Goal: Task Accomplishment & Management: Complete application form

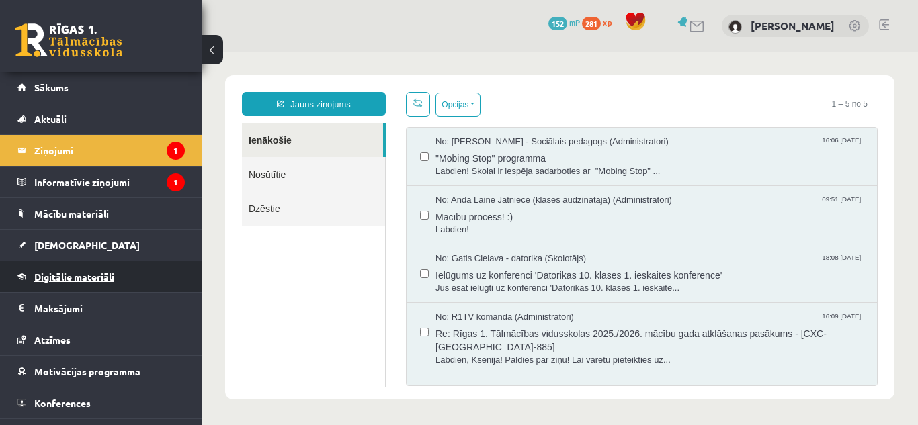
click at [54, 273] on span "Digitālie materiāli" at bounding box center [74, 277] width 80 height 12
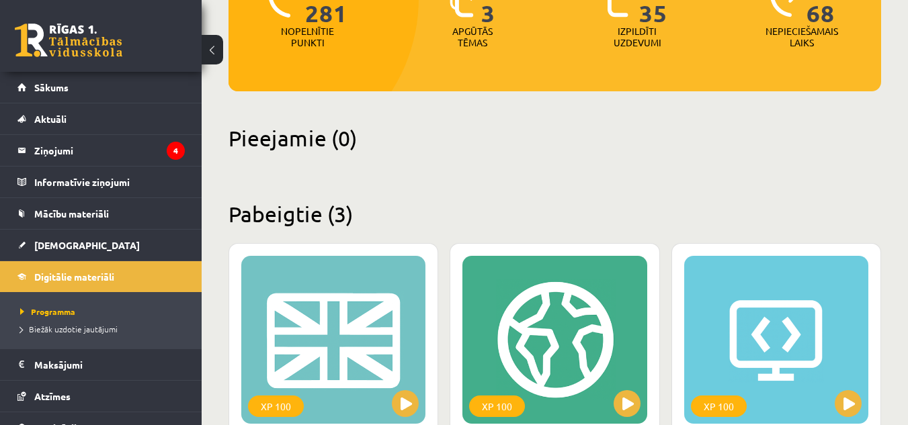
scroll to position [187, 0]
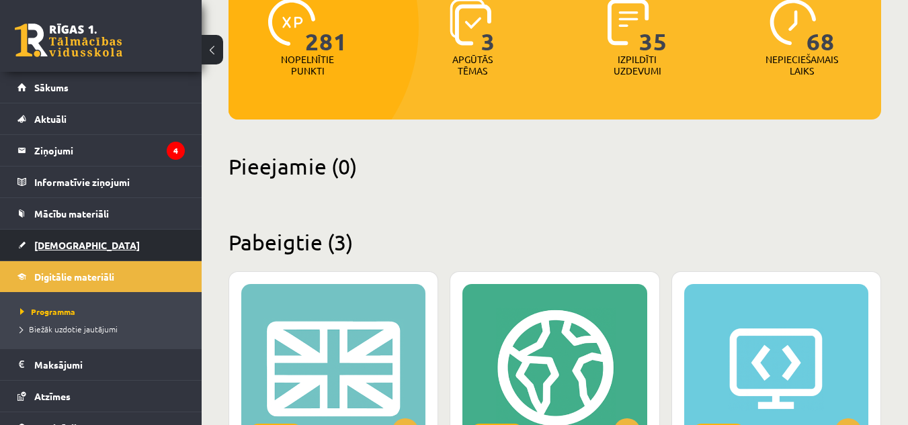
click at [95, 244] on link "[DEMOGRAPHIC_DATA]" at bounding box center [100, 245] width 167 height 31
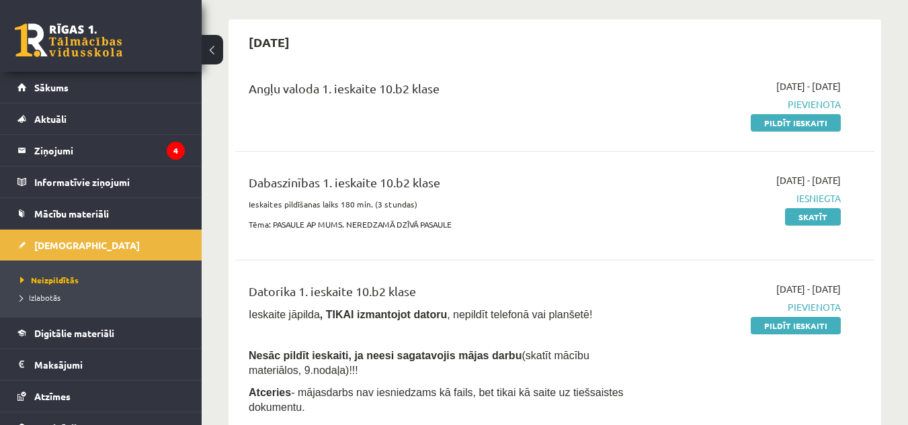
scroll to position [132, 0]
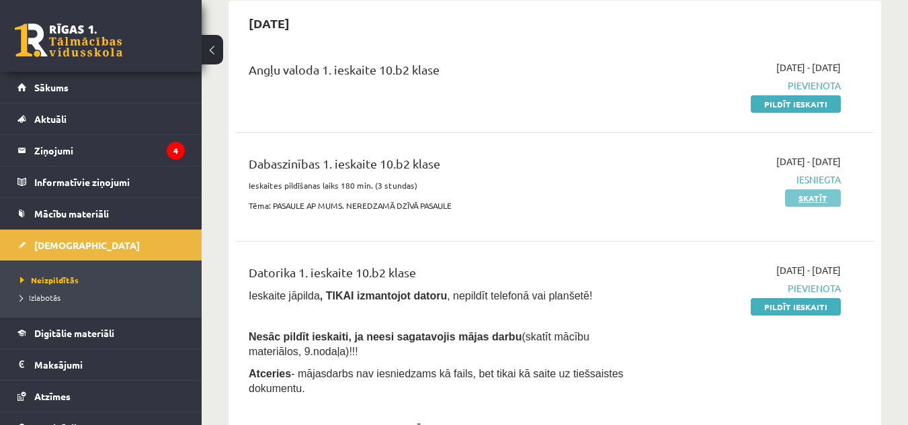
click at [810, 199] on link "Skatīt" at bounding box center [813, 197] width 56 height 17
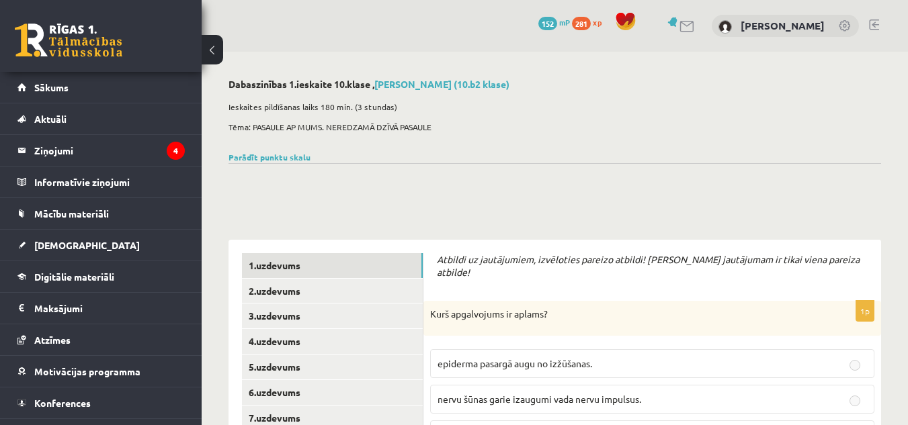
click at [214, 58] on button at bounding box center [212, 50] width 21 height 30
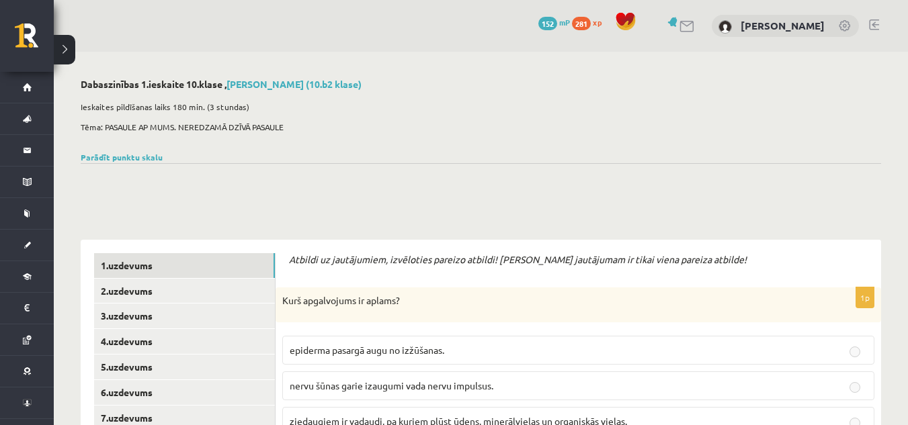
click at [64, 57] on button at bounding box center [64, 50] width 21 height 30
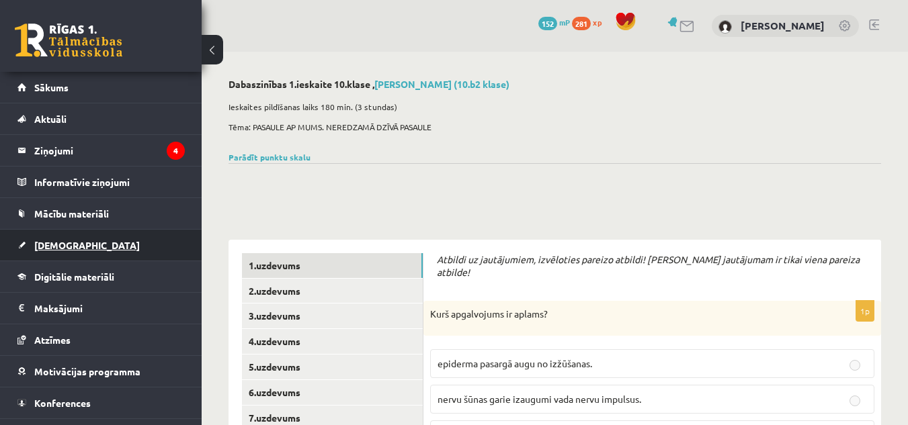
click at [107, 252] on link "[DEMOGRAPHIC_DATA]" at bounding box center [100, 245] width 167 height 31
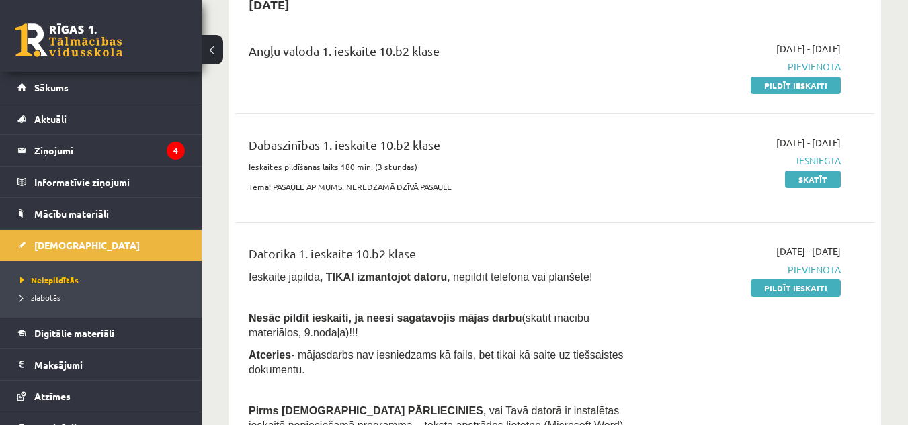
scroll to position [94, 0]
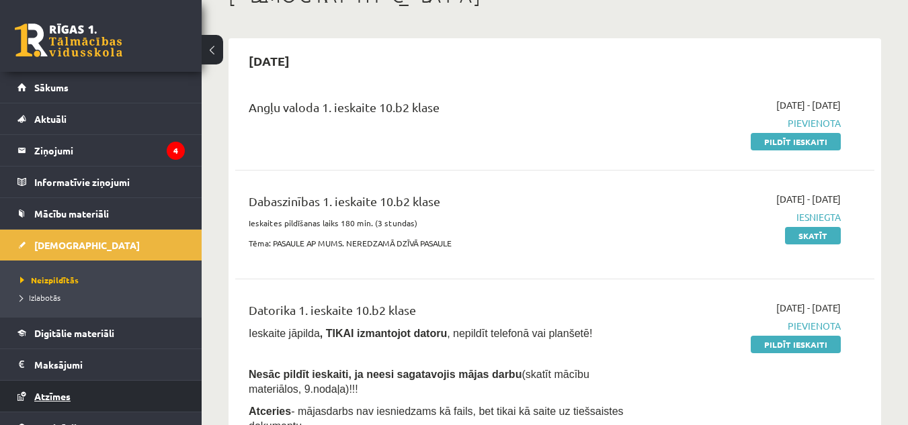
click at [152, 410] on link "Atzīmes" at bounding box center [100, 396] width 167 height 31
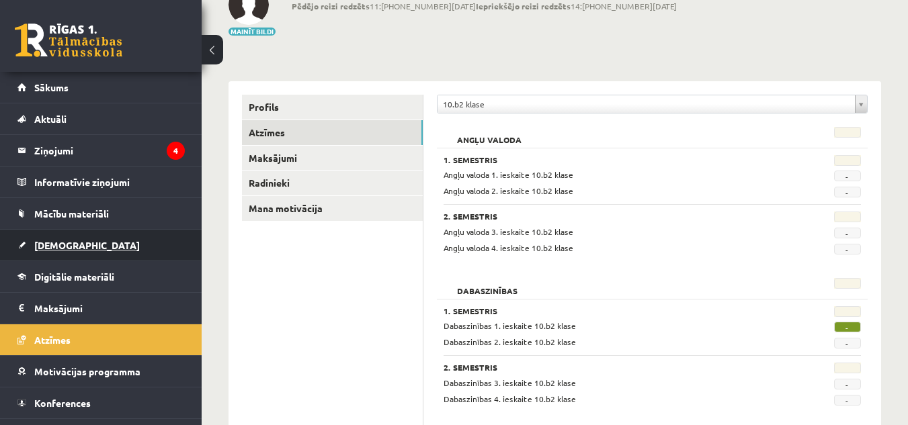
click at [74, 239] on link "[DEMOGRAPHIC_DATA]" at bounding box center [100, 245] width 167 height 31
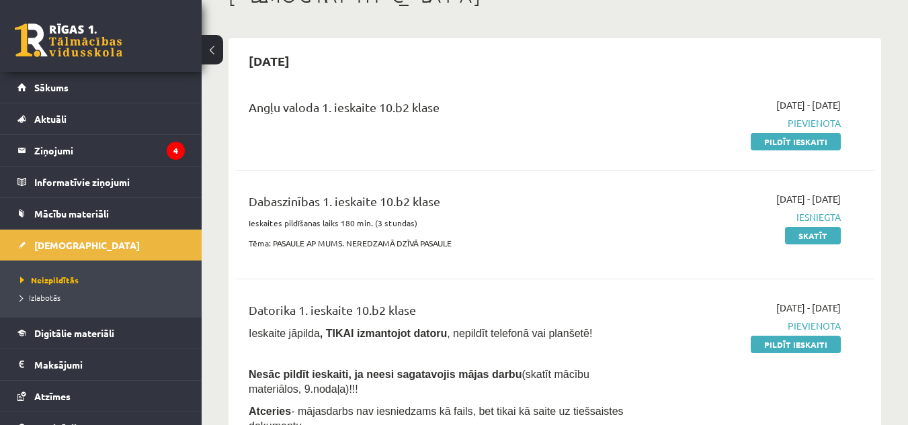
click at [799, 218] on span "Iesniegta" at bounding box center [748, 217] width 184 height 14
click at [829, 215] on span "Iesniegta" at bounding box center [748, 217] width 184 height 14
click at [746, 229] on div "2025-09-01 - 2025-09-15 Iesniegta Skatīt" at bounding box center [748, 224] width 204 height 65
click at [797, 137] on link "Pildīt ieskaiti" at bounding box center [795, 141] width 90 height 17
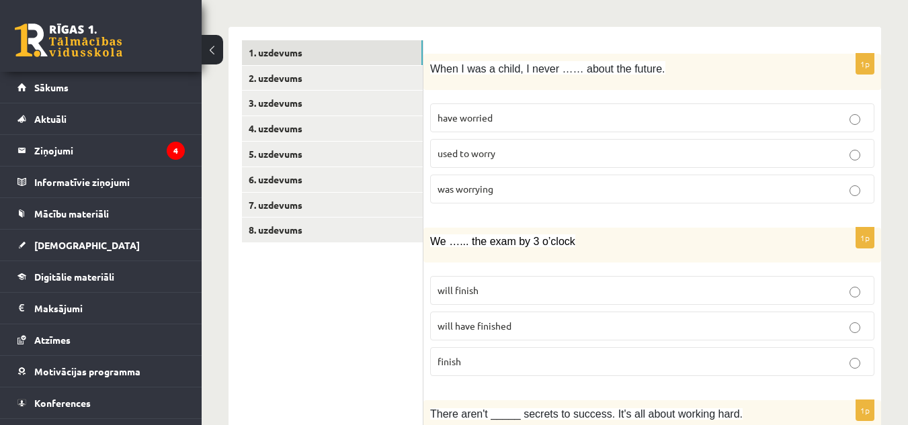
scroll to position [207, 0]
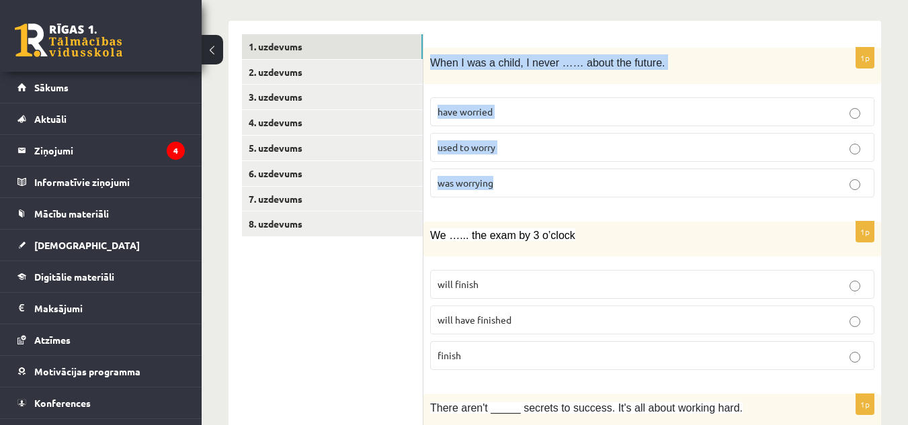
drag, startPoint x: 428, startPoint y: 59, endPoint x: 626, endPoint y: 175, distance: 229.4
click at [626, 175] on div "1p When I was a child, I never …… about the future. have worried used to worry …" at bounding box center [652, 128] width 458 height 161
copy div "When I was a child, I never …… about the future. have worried used to worry was…"
click at [554, 148] on p "used to worry" at bounding box center [651, 147] width 429 height 14
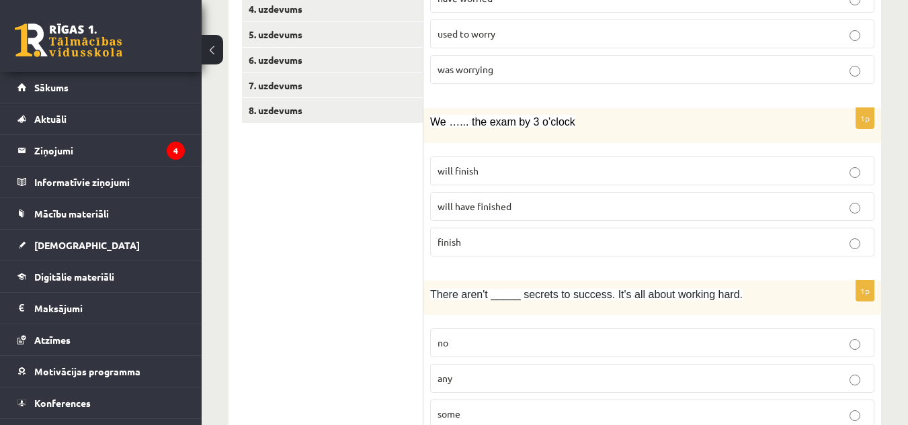
scroll to position [333, 0]
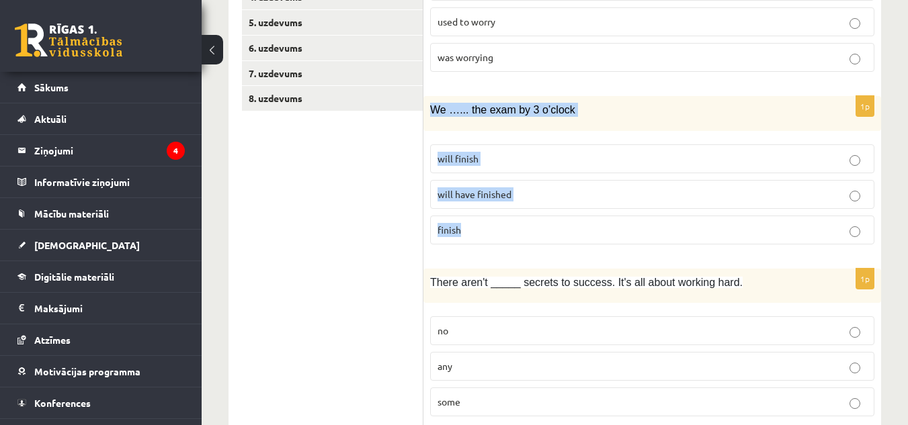
drag, startPoint x: 432, startPoint y: 108, endPoint x: 517, endPoint y: 214, distance: 135.8
click at [517, 214] on div "1p We …... the exam by 3 o’clock will finish will have finished finish" at bounding box center [652, 175] width 458 height 159
copy div "We …... the exam by 3 o’clock will finish will have finished finish"
click at [564, 194] on p "will have finished" at bounding box center [651, 194] width 429 height 14
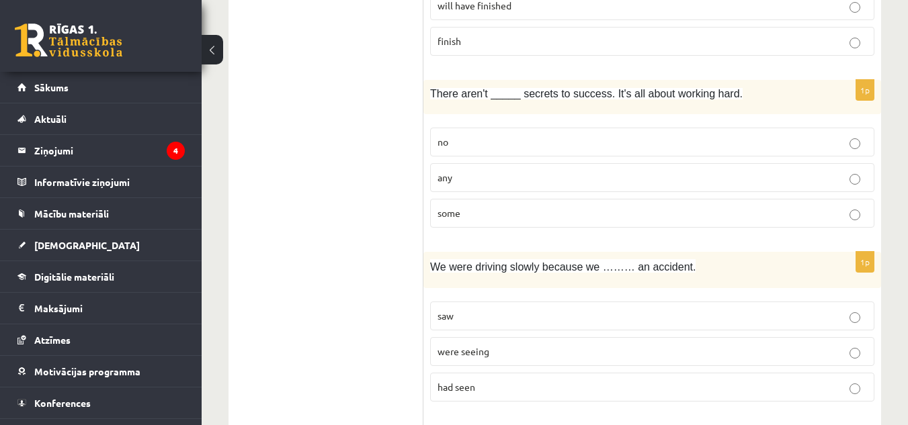
scroll to position [534, 0]
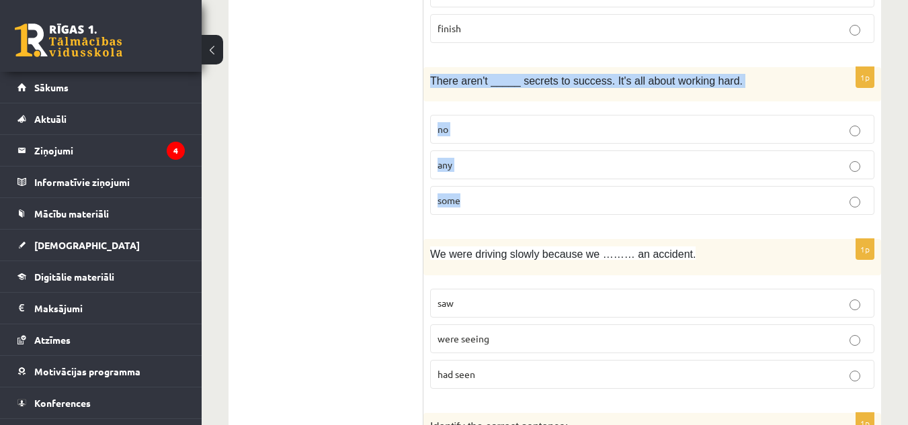
drag, startPoint x: 429, startPoint y: 78, endPoint x: 503, endPoint y: 193, distance: 136.2
click at [503, 193] on div "1p There aren't _____ secrets to success. It's all about working hard. no any s…" at bounding box center [652, 146] width 458 height 159
copy div "There aren't _____ secrets to success. It's all about working hard. no any some"
click at [529, 157] on label "any" at bounding box center [652, 164] width 444 height 29
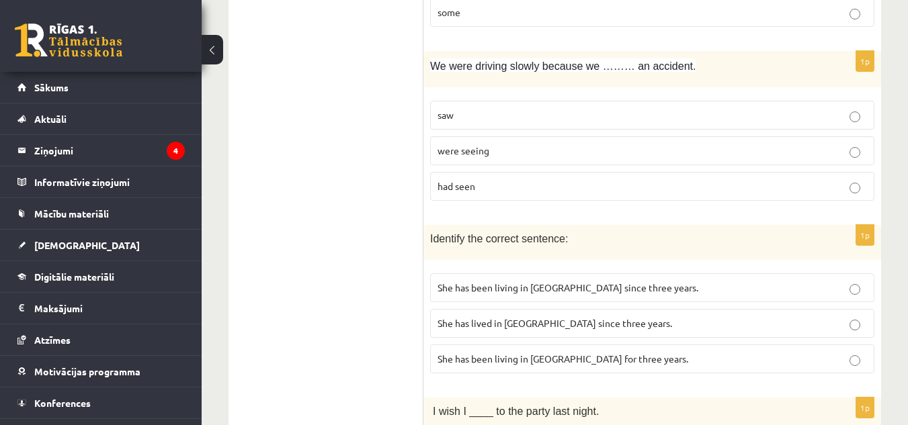
scroll to position [728, 0]
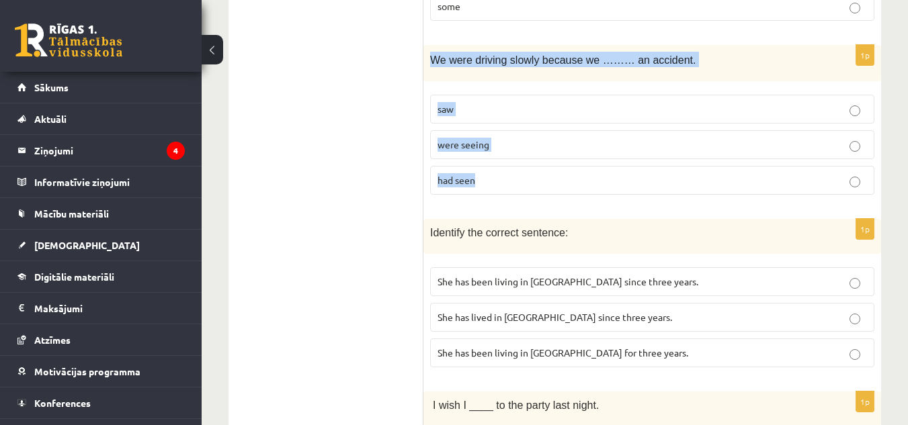
drag, startPoint x: 432, startPoint y: 55, endPoint x: 521, endPoint y: 167, distance: 143.4
click at [521, 167] on div "1p We were driving slowly because we ……… an accident. saw were seeing had seen" at bounding box center [652, 125] width 458 height 161
copy div "We were driving slowly because we ……… an accident. saw were seeing had seen"
click at [566, 198] on fieldset "saw were seeing had seen" at bounding box center [652, 143] width 444 height 111
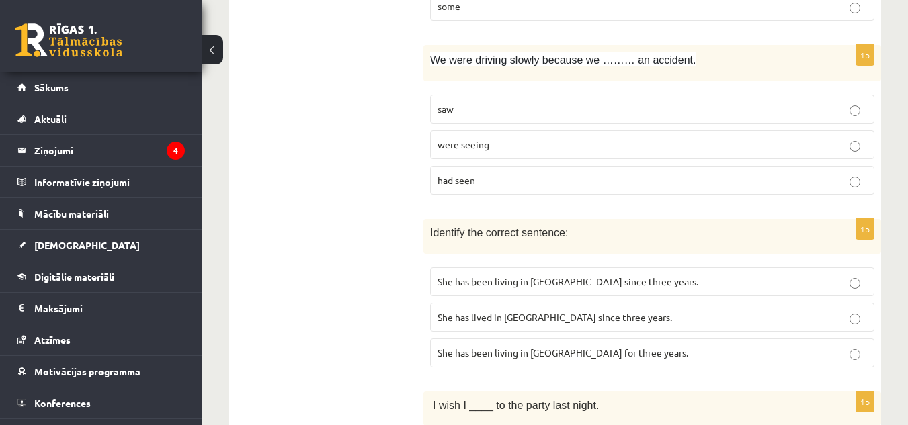
click at [566, 198] on fieldset "saw were seeing had seen" at bounding box center [652, 143] width 444 height 111
click at [861, 177] on p "had seen" at bounding box center [651, 180] width 429 height 14
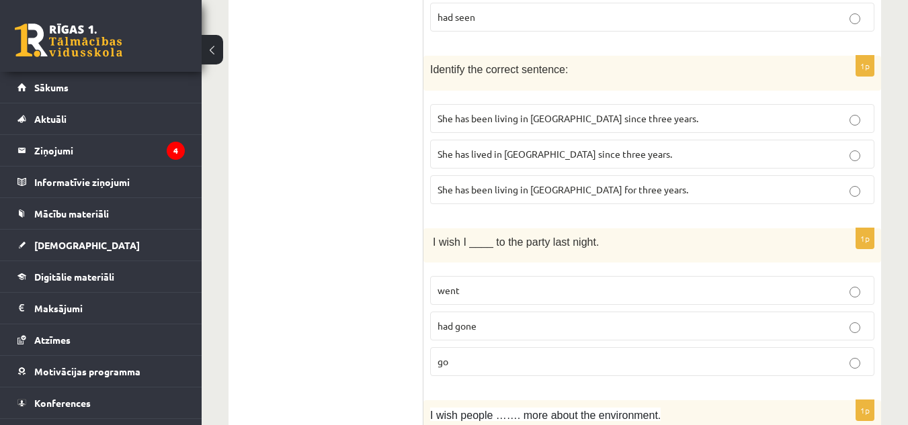
scroll to position [917, 0]
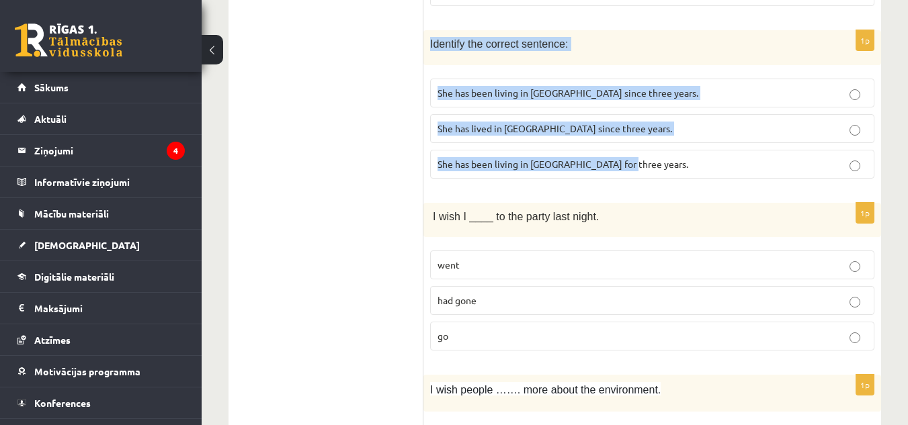
drag, startPoint x: 429, startPoint y: 42, endPoint x: 627, endPoint y: 165, distance: 232.9
click at [627, 165] on div "1p Identify the correct sentence: She has been living in Paris since three year…" at bounding box center [652, 109] width 458 height 159
copy div "Identify the correct sentence: She has been living in Paris since three years. …"
click at [651, 157] on p "She has been living in Paris for three years." at bounding box center [651, 164] width 429 height 14
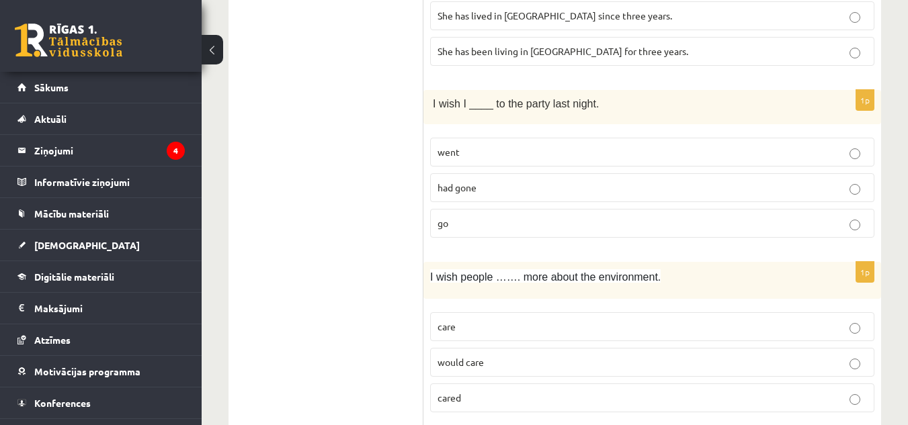
scroll to position [1061, 0]
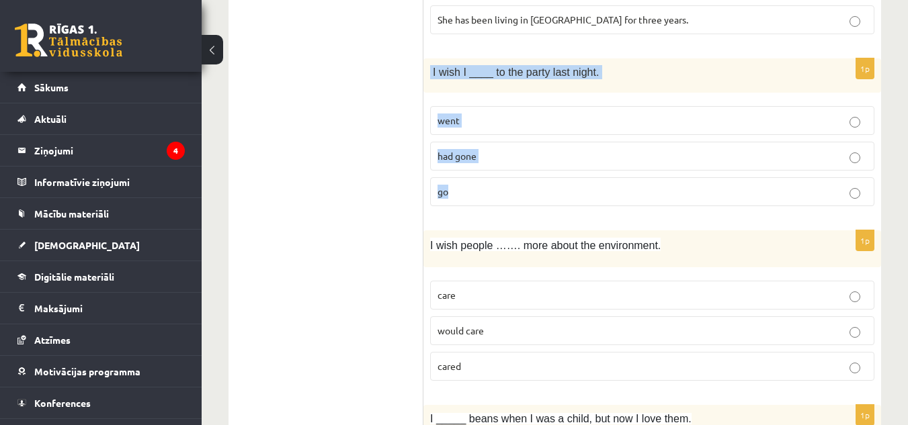
drag, startPoint x: 429, startPoint y: 73, endPoint x: 578, endPoint y: 183, distance: 186.0
click at [578, 183] on div "1p I wish I ____ to the party last night. went had gone go" at bounding box center [652, 137] width 458 height 159
copy div "I wish I ____ to the party last night. went had gone go"
click at [582, 159] on p "had gone" at bounding box center [651, 156] width 429 height 14
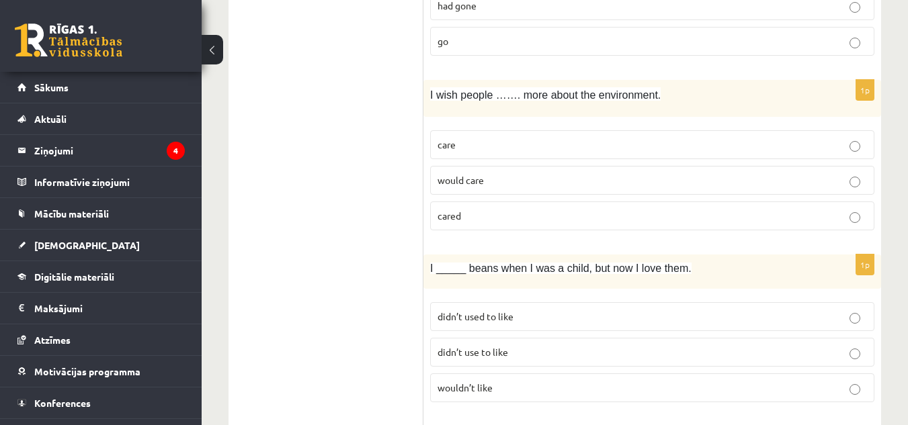
scroll to position [1225, 0]
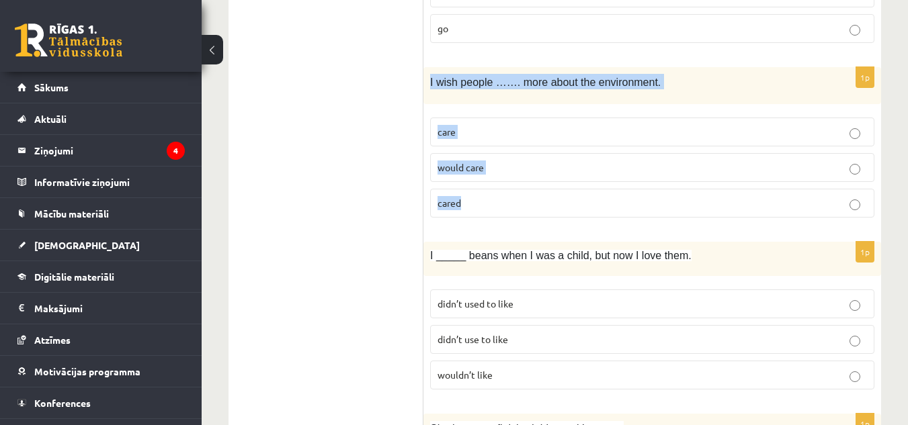
drag, startPoint x: 431, startPoint y: 79, endPoint x: 513, endPoint y: 207, distance: 152.6
click at [513, 207] on div "1p I wish people ……. more about the environment. care would care cared" at bounding box center [652, 147] width 458 height 161
copy div "I wish people ……. more about the environment. care would care cared"
click at [598, 203] on p "cared" at bounding box center [651, 203] width 429 height 14
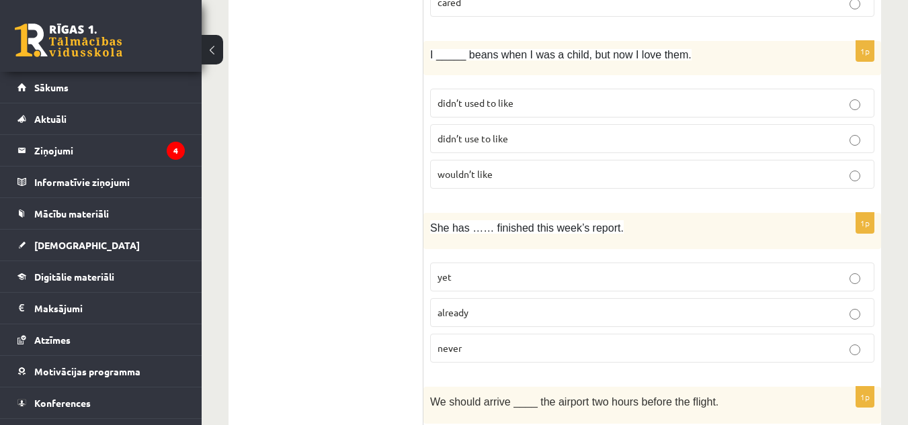
scroll to position [1413, 0]
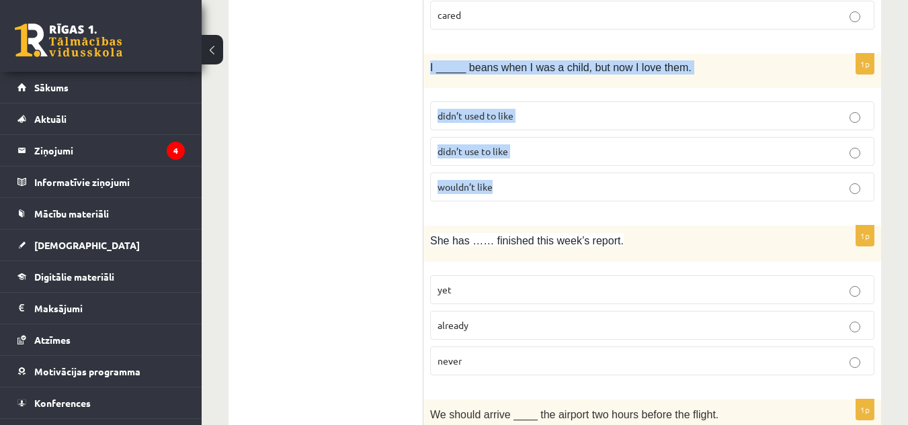
drag, startPoint x: 427, startPoint y: 63, endPoint x: 511, endPoint y: 179, distance: 143.8
click at [511, 179] on div "1p I _____ beans when I was a child, but now I love them. didn’t used to like d…" at bounding box center [652, 133] width 458 height 159
copy div "I _____ beans when I was a child, but now I love them. didn’t used to like didn…"
click at [607, 143] on label "didn’t use to like" at bounding box center [652, 151] width 444 height 29
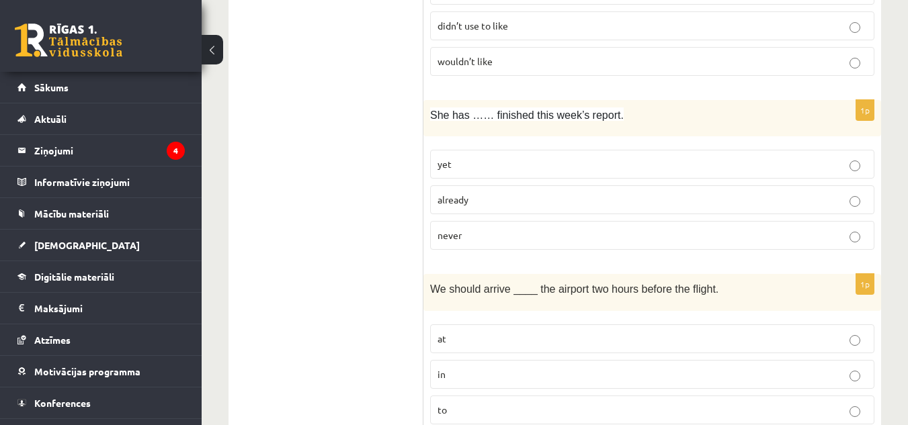
scroll to position [1551, 0]
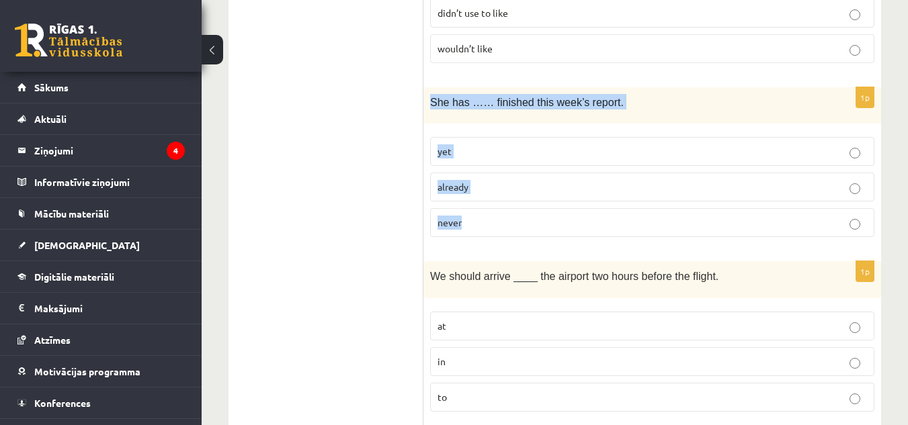
drag, startPoint x: 428, startPoint y: 101, endPoint x: 513, endPoint y: 211, distance: 139.4
click at [513, 211] on div "1p She has …… finished this week’s report. yet already never" at bounding box center [652, 167] width 458 height 161
copy div "She has …… finished this week’s report. yet already never"
click at [538, 187] on p "already" at bounding box center [651, 187] width 429 height 14
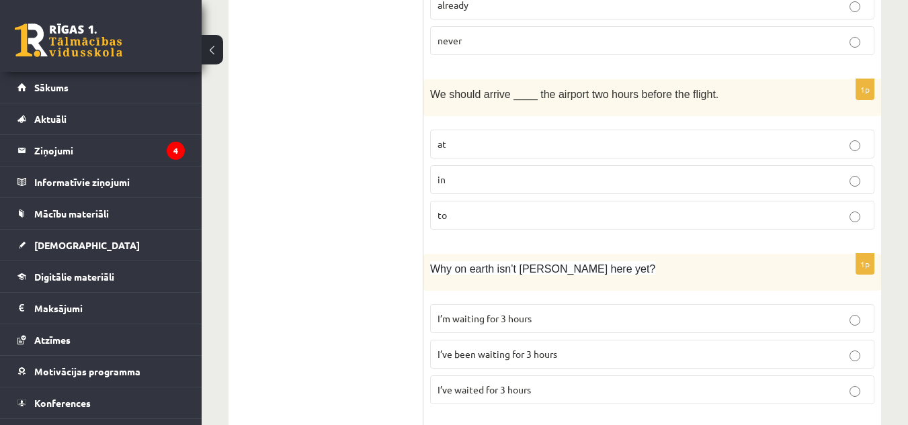
scroll to position [1752, 0]
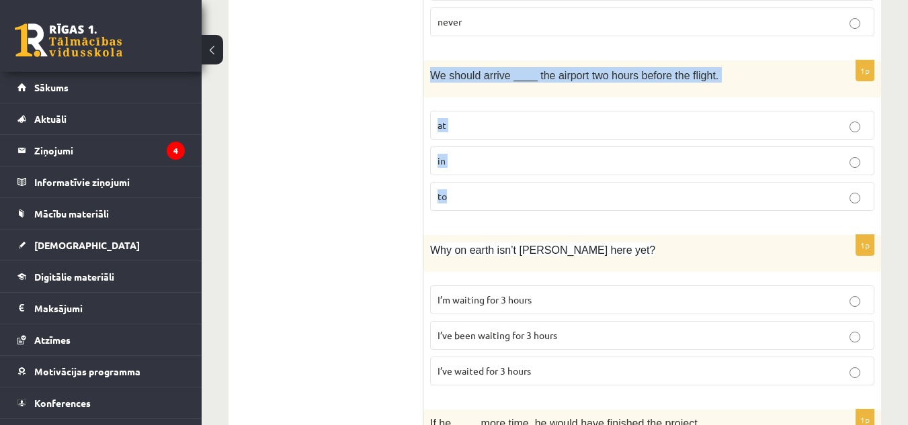
drag, startPoint x: 429, startPoint y: 71, endPoint x: 479, endPoint y: 185, distance: 124.2
click at [479, 185] on div "1p We should arrive ____ the airport two hours before the flight. at in to" at bounding box center [652, 140] width 458 height 161
copy div "We should arrive ____ the airport two hours before the flight. at in to"
click at [515, 123] on p "at" at bounding box center [651, 125] width 429 height 14
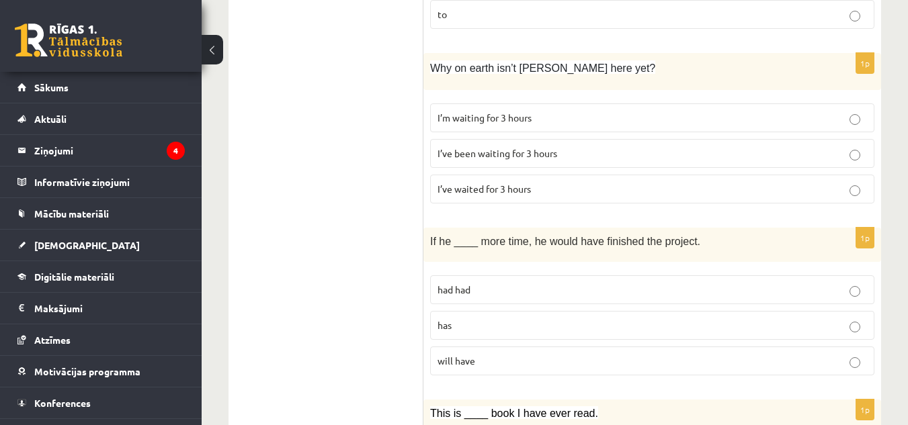
scroll to position [1947, 0]
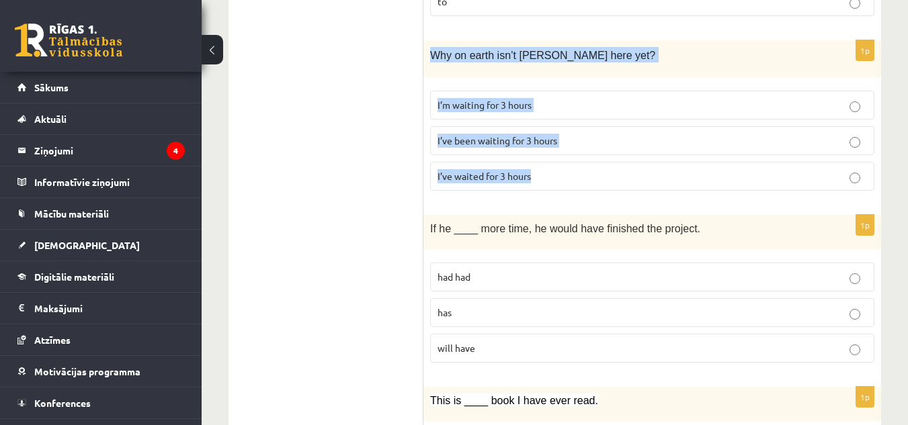
drag, startPoint x: 431, startPoint y: 51, endPoint x: 545, endPoint y: 177, distance: 169.8
click at [545, 177] on div "1p Why on earth isn’t Josh here yet? I’m waiting for 3 hours I’ve been waiting …" at bounding box center [652, 120] width 458 height 161
click at [590, 138] on p "I’ve been waiting for 3 hours" at bounding box center [651, 141] width 429 height 14
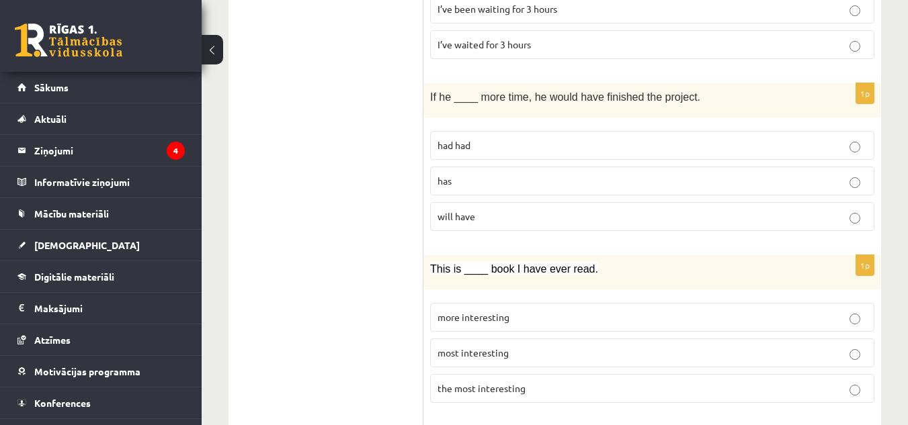
scroll to position [2104, 0]
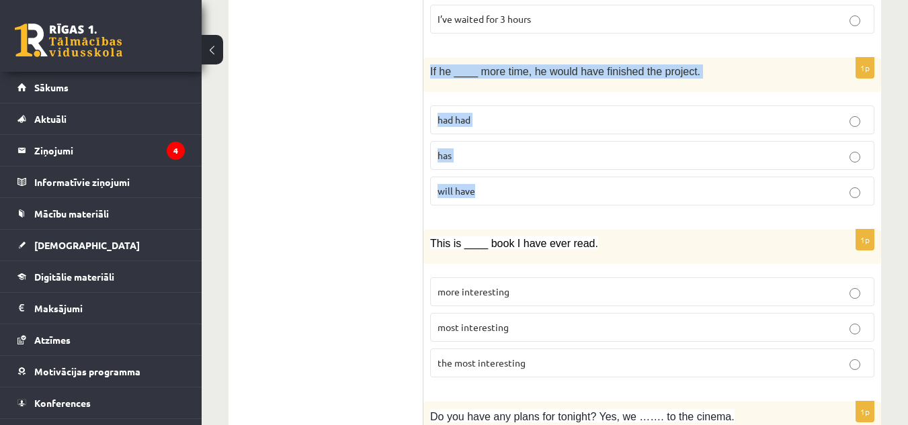
drag, startPoint x: 425, startPoint y: 70, endPoint x: 527, endPoint y: 193, distance: 159.9
click at [527, 193] on div "1p If he ____ more time, he would have finished the project. had had has will h…" at bounding box center [652, 137] width 458 height 159
click at [558, 111] on label "had had" at bounding box center [652, 119] width 444 height 29
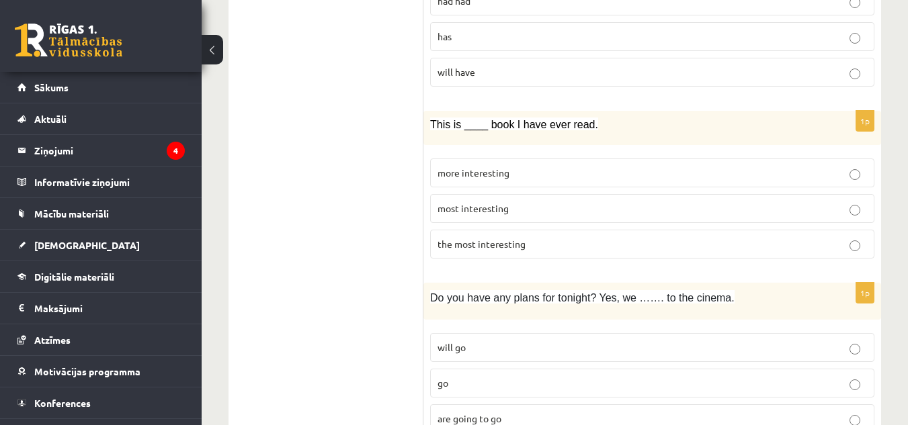
scroll to position [2249, 0]
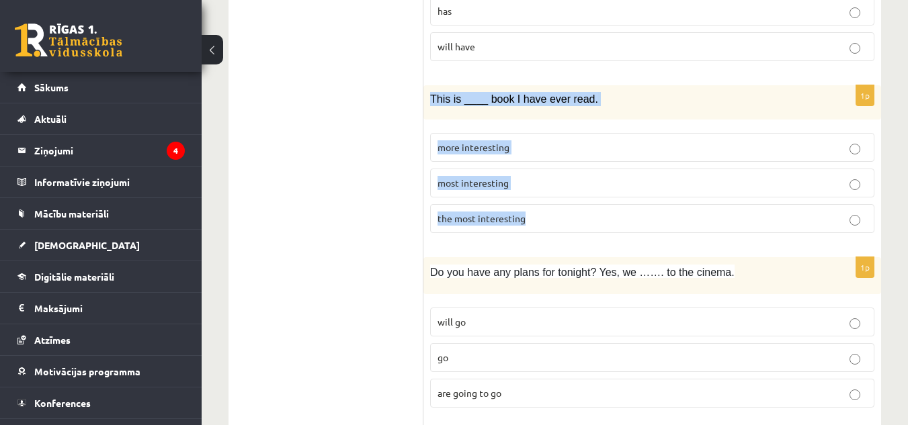
drag, startPoint x: 427, startPoint y: 95, endPoint x: 535, endPoint y: 211, distance: 158.3
click at [535, 211] on div "1p This is ____ book I have ever read. more interesting most interesting the mo…" at bounding box center [652, 164] width 458 height 159
click at [537, 206] on label "the most interesting" at bounding box center [652, 218] width 444 height 29
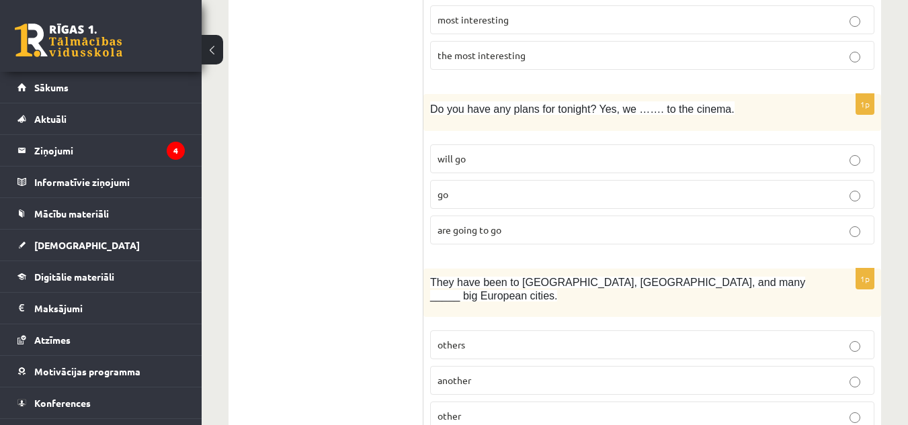
scroll to position [2431, 0]
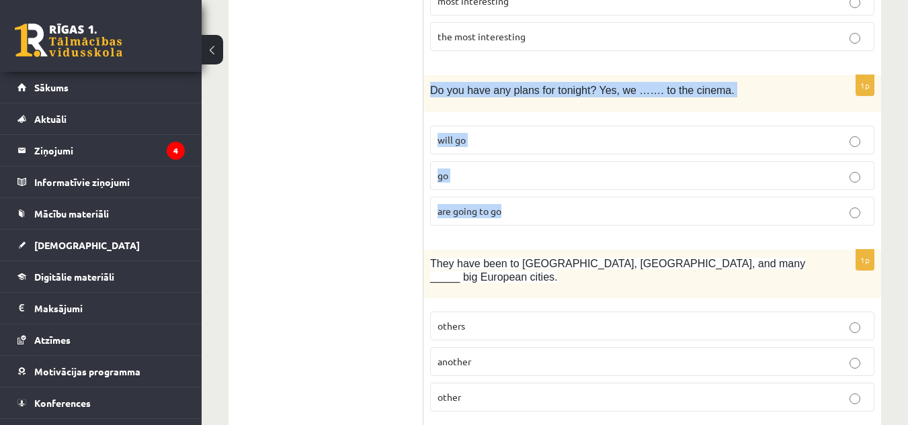
drag, startPoint x: 427, startPoint y: 87, endPoint x: 531, endPoint y: 201, distance: 154.6
click at [531, 201] on div "1p Do you have any plans for tonight? Yes, we ……. to the cinema. will go go are…" at bounding box center [652, 155] width 458 height 161
click at [536, 213] on p "are going to go" at bounding box center [651, 211] width 429 height 14
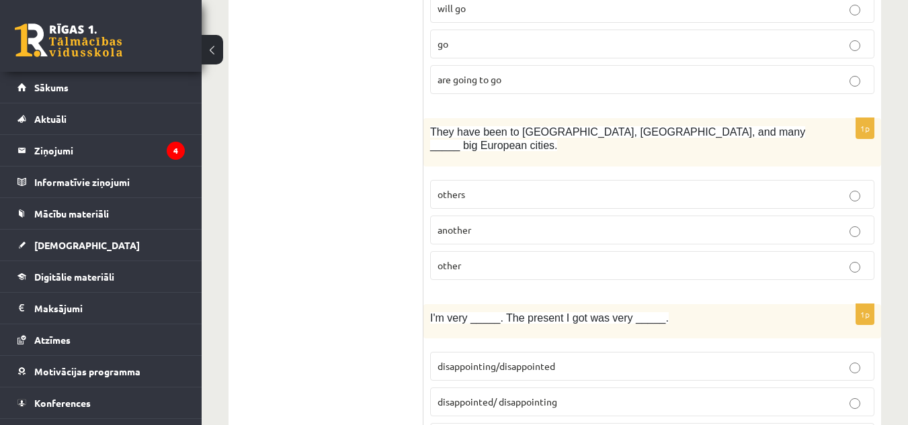
scroll to position [2606, 0]
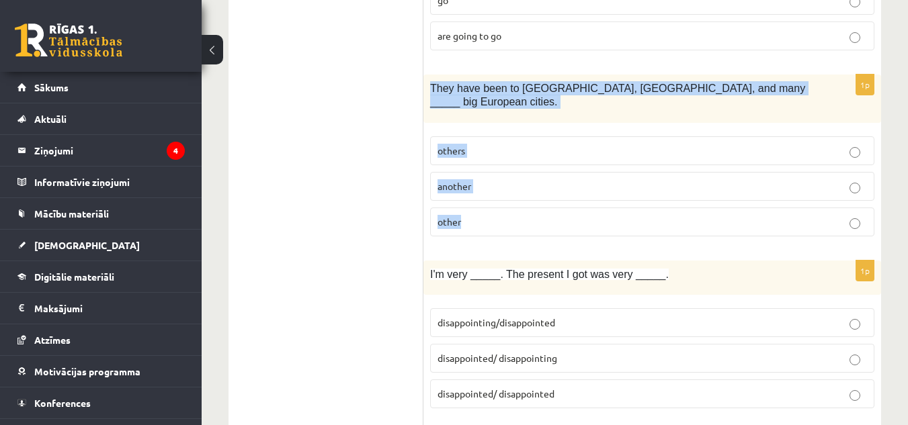
drag, startPoint x: 426, startPoint y: 86, endPoint x: 519, endPoint y: 213, distance: 157.2
click at [519, 213] on div "1p They have been to Paris, Rome, and many _____ big European cities. others an…" at bounding box center [652, 161] width 458 height 173
click at [490, 136] on label "others" at bounding box center [652, 150] width 444 height 29
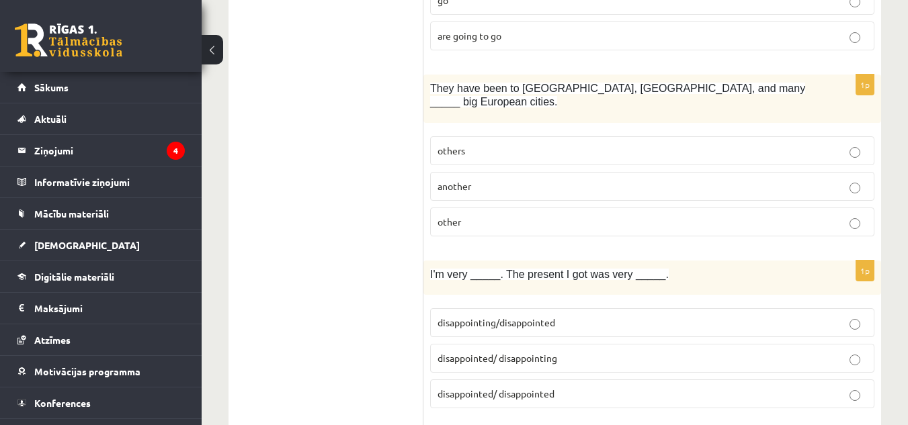
click at [489, 219] on label "other" at bounding box center [652, 222] width 444 height 29
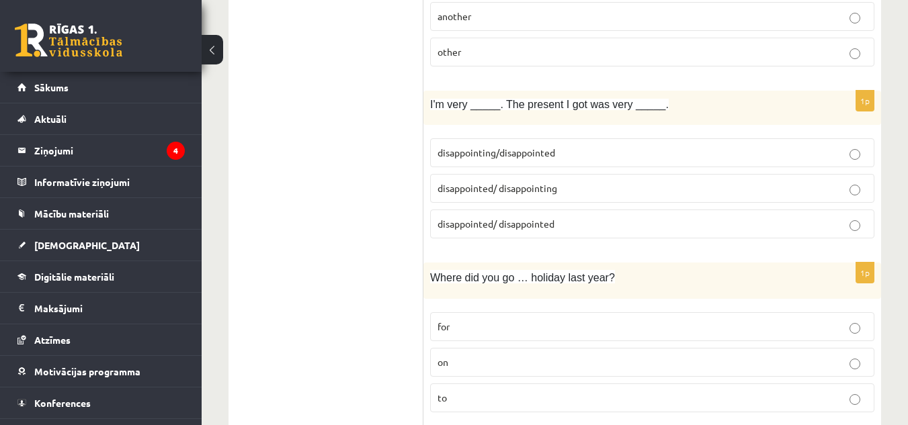
scroll to position [2782, 0]
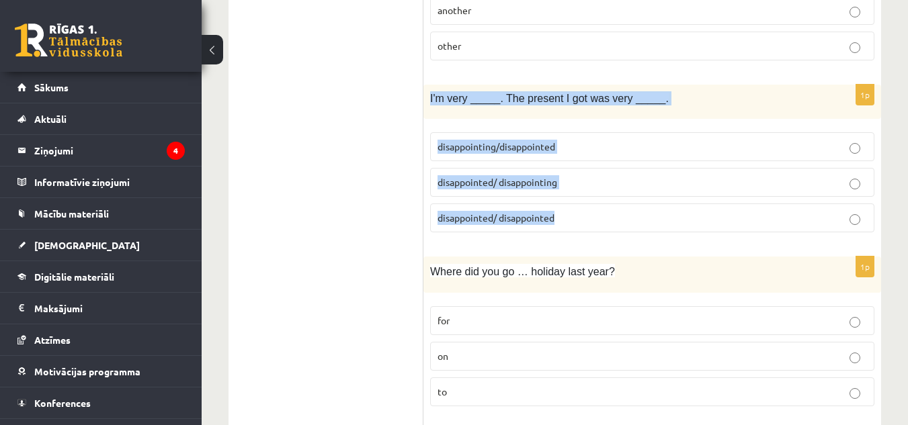
drag, startPoint x: 429, startPoint y: 82, endPoint x: 564, endPoint y: 202, distance: 180.8
click at [564, 202] on div "1p I'm very _____. The present I got was very _____. disappointing/disappointed…" at bounding box center [652, 164] width 458 height 159
click at [630, 168] on label "disappointed/ disappointing" at bounding box center [652, 182] width 444 height 29
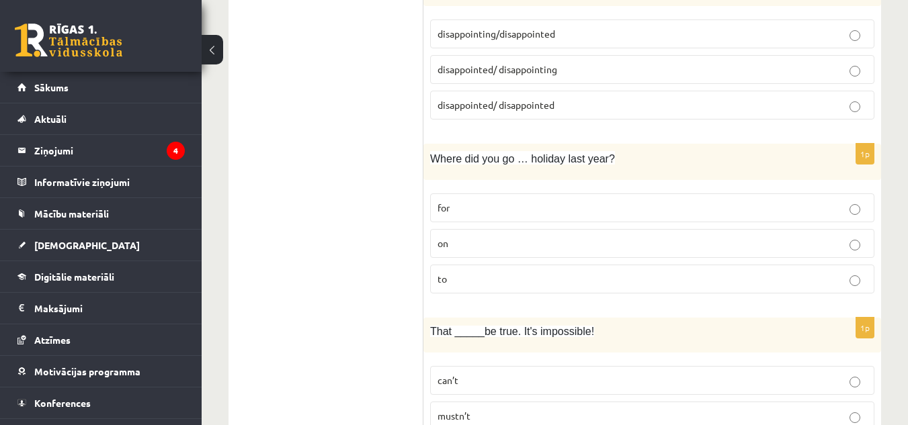
scroll to position [2914, 0]
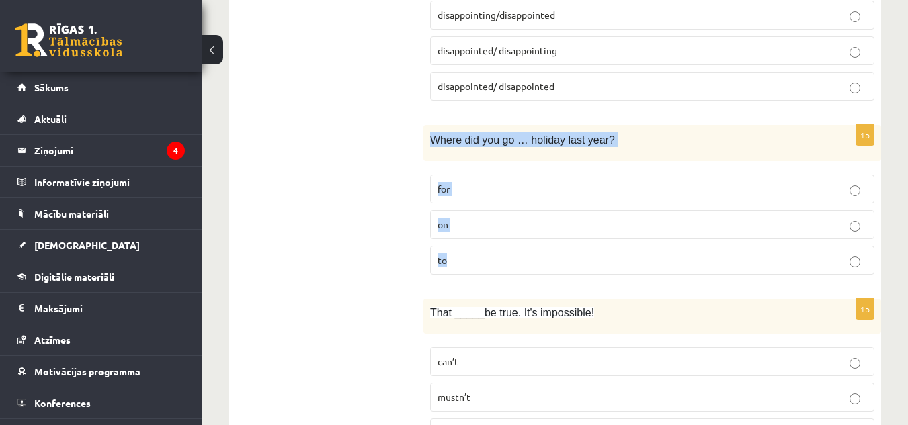
drag, startPoint x: 430, startPoint y: 124, endPoint x: 507, endPoint y: 240, distance: 139.2
click at [507, 240] on div "1p Where did you go … holiday last year? for on to" at bounding box center [652, 205] width 458 height 161
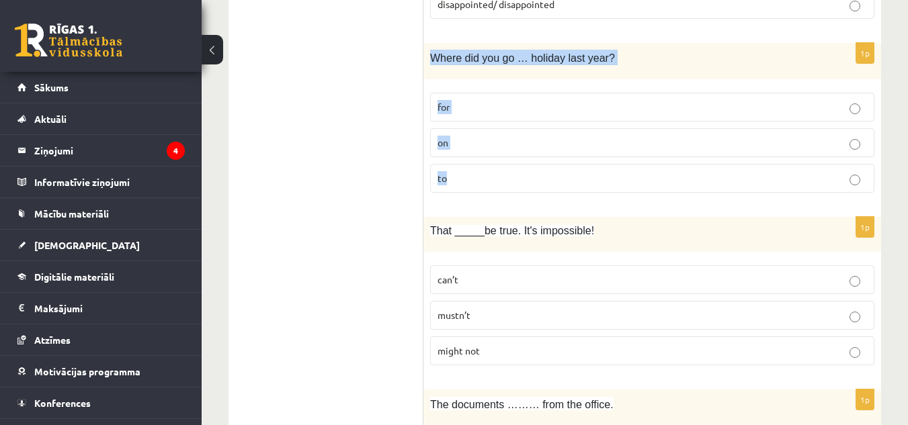
scroll to position [3021, 0]
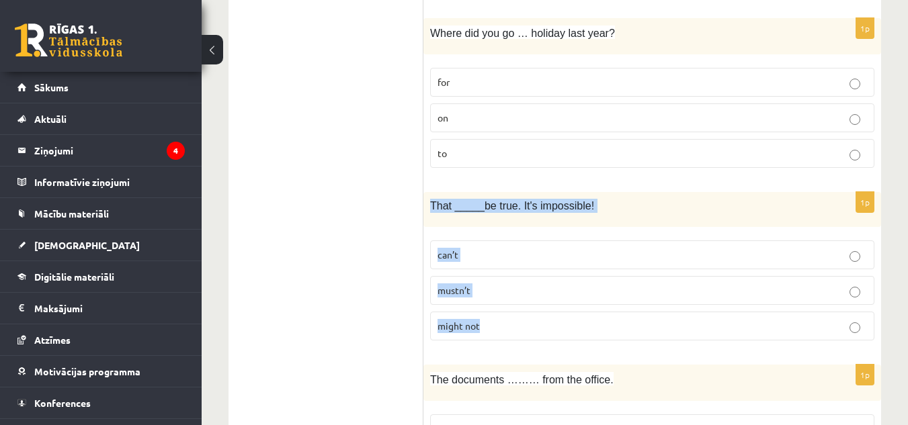
drag, startPoint x: 431, startPoint y: 193, endPoint x: 533, endPoint y: 307, distance: 152.7
click at [533, 307] on div "1p That _____be true. It's impossible! can’t mustn’t might not" at bounding box center [652, 271] width 458 height 159
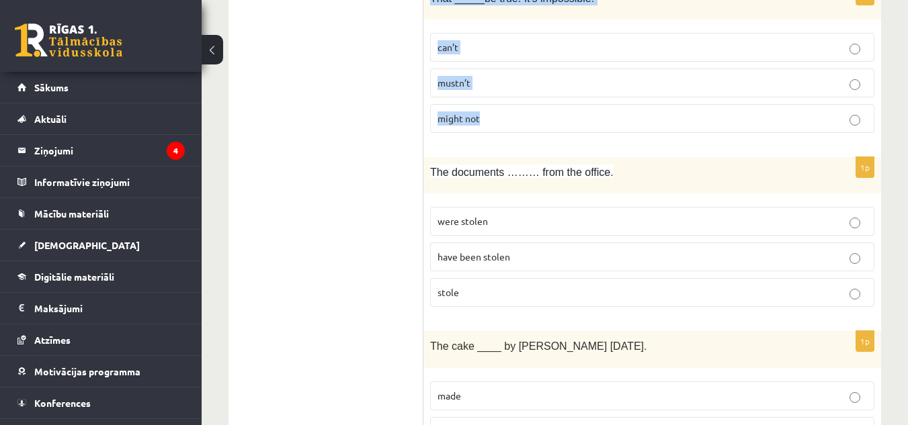
scroll to position [3253, 0]
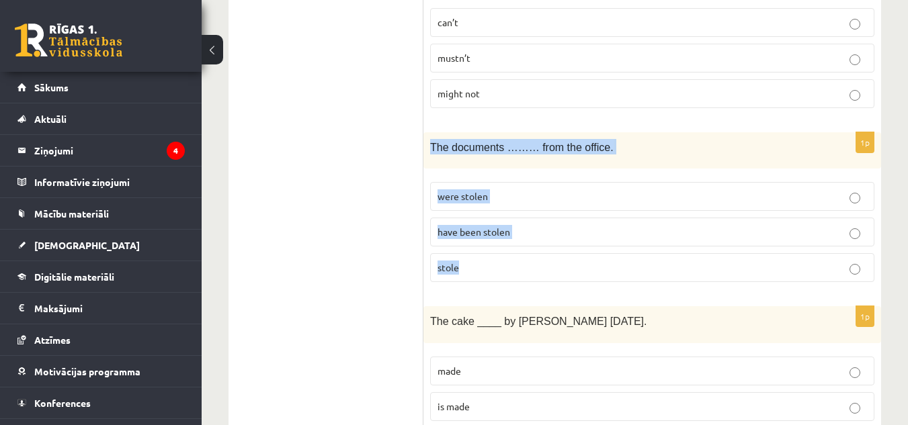
drag, startPoint x: 426, startPoint y: 126, endPoint x: 505, endPoint y: 252, distance: 148.8
click at [505, 252] on div "1p The documents ……… from the office. were stolen have been stolen stole" at bounding box center [652, 212] width 458 height 161
click at [573, 218] on label "have been stolen" at bounding box center [652, 232] width 444 height 29
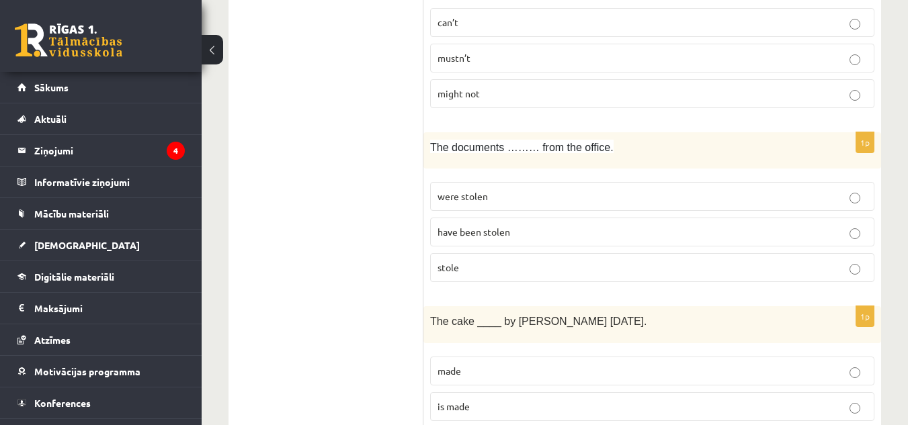
scroll to position [3322, 0]
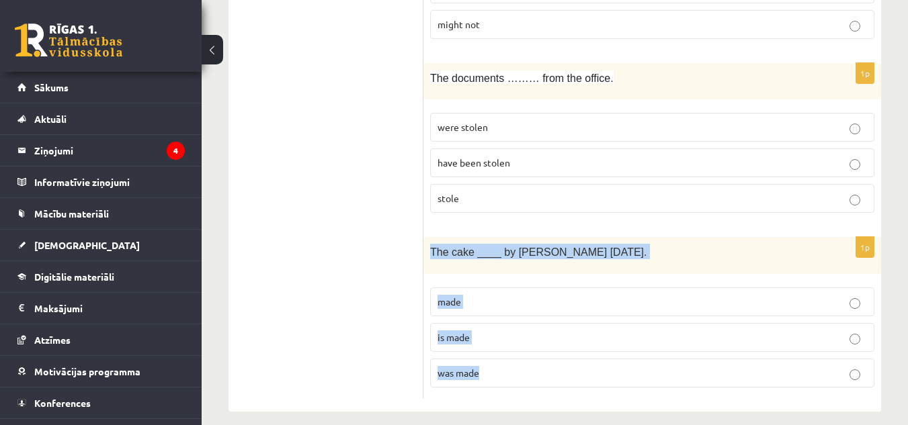
drag, startPoint x: 428, startPoint y: 229, endPoint x: 513, endPoint y: 342, distance: 141.5
click at [513, 342] on div "1p The cake ____ by Mary yesterday. made is made was made" at bounding box center [652, 317] width 458 height 161
click at [648, 366] on p "was made" at bounding box center [651, 373] width 429 height 14
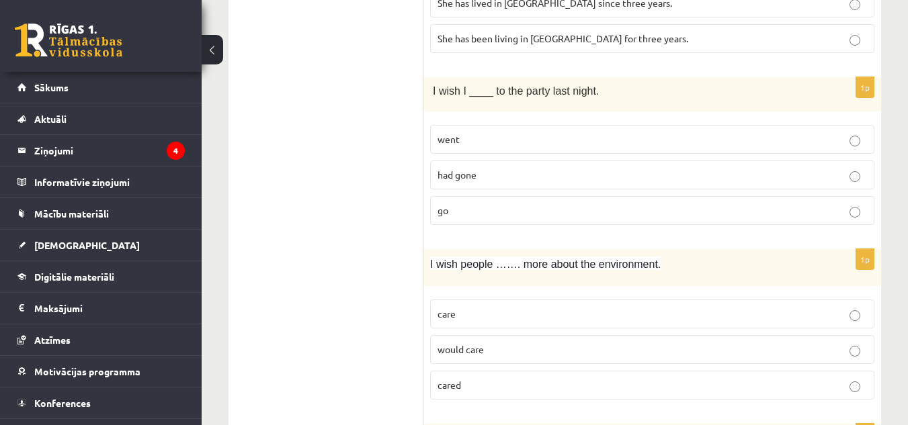
scroll to position [973, 0]
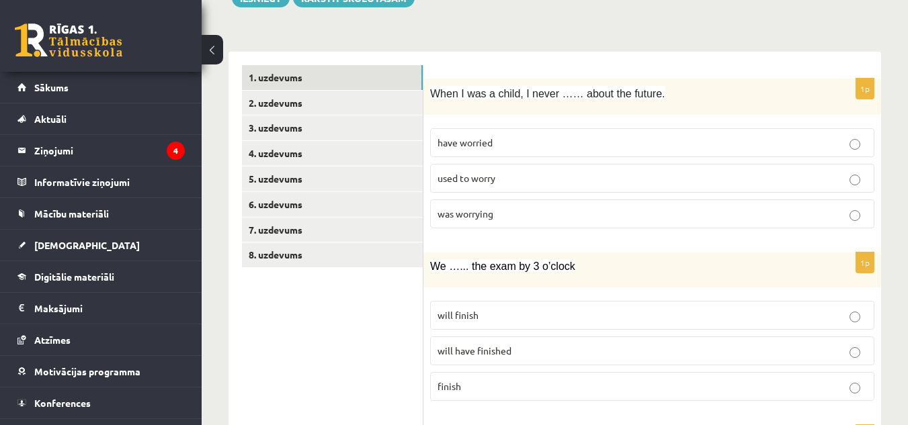
scroll to position [207, 0]
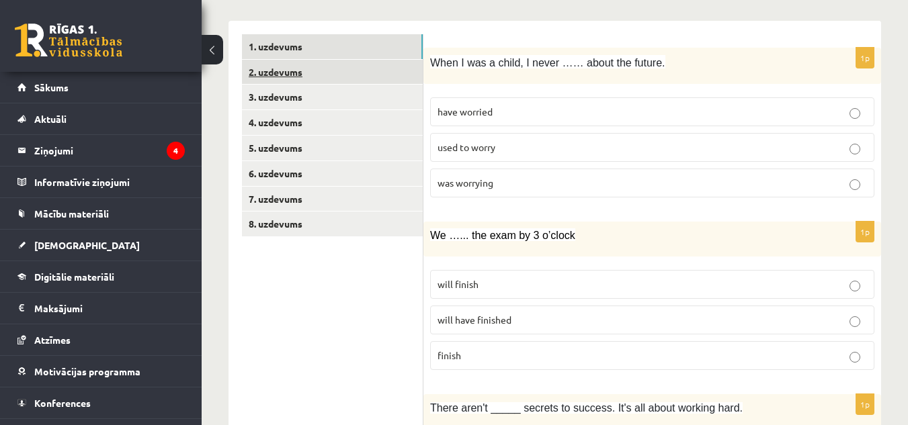
click at [373, 81] on link "2. uzdevums" at bounding box center [332, 72] width 181 height 25
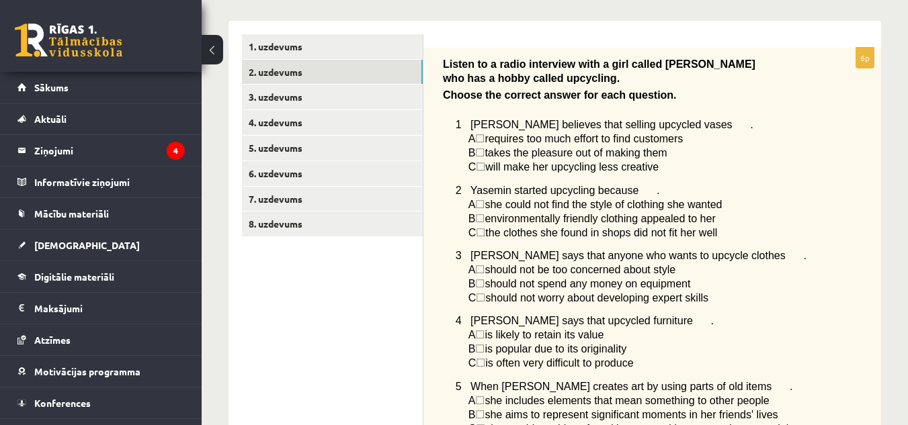
click at [483, 138] on span "☐" at bounding box center [479, 138] width 9 height 11
click at [484, 158] on span "☐" at bounding box center [479, 152] width 9 height 11
click at [485, 165] on span "☐" at bounding box center [480, 166] width 9 height 11
drag, startPoint x: 440, startPoint y: 57, endPoint x: 691, endPoint y: 170, distance: 275.5
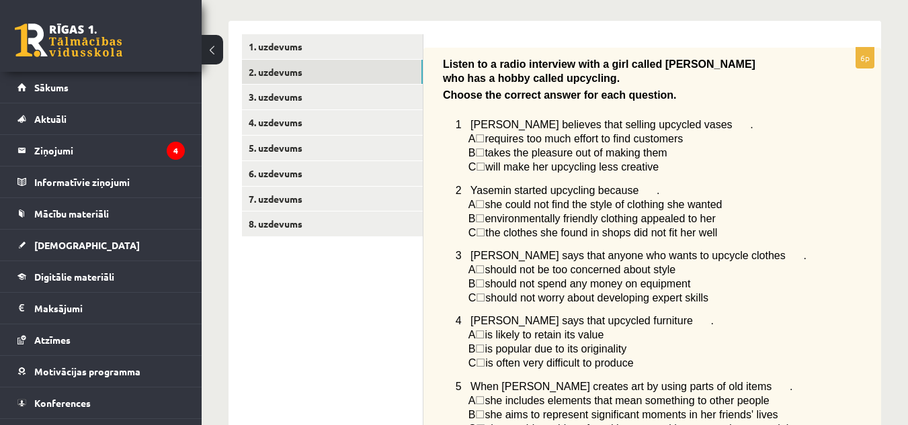
click at [691, 170] on div "Listen to a radio interview with a girl called Yasemin who has a hobby called u…" at bounding box center [652, 283] width 458 height 470
click at [737, 161] on p "C ☐  will make her upcycling less creative" at bounding box center [637, 167] width 339 height 14
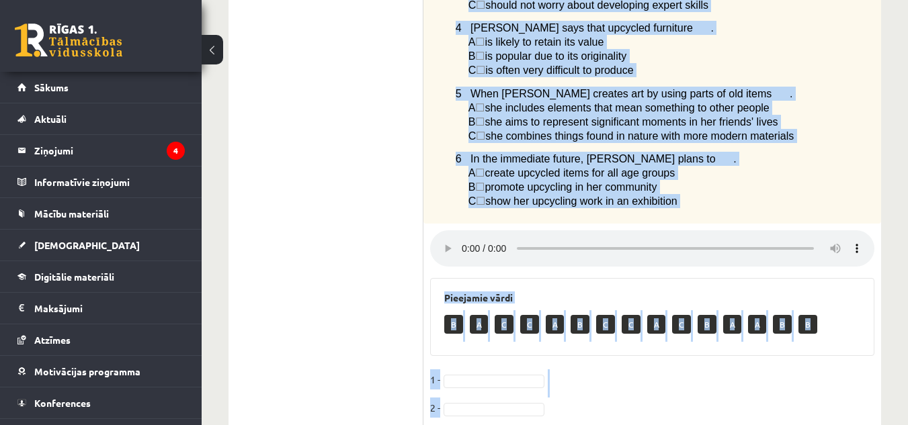
scroll to position [666, 0]
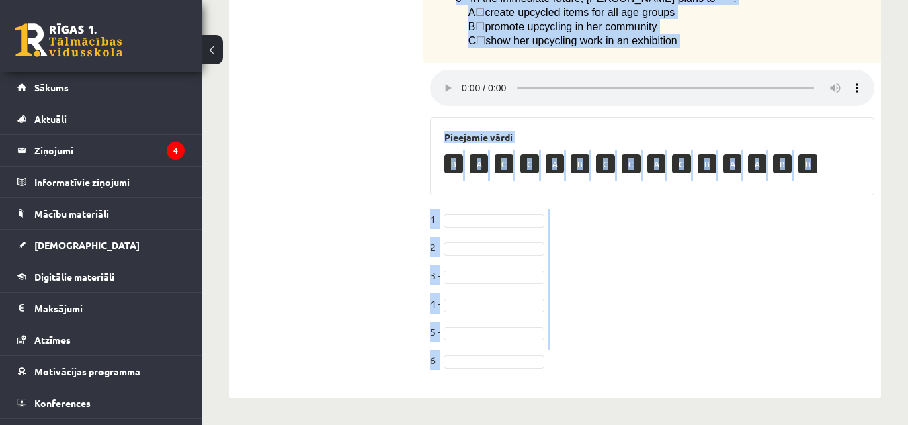
drag, startPoint x: 440, startPoint y: 34, endPoint x: 917, endPoint y: 409, distance: 606.7
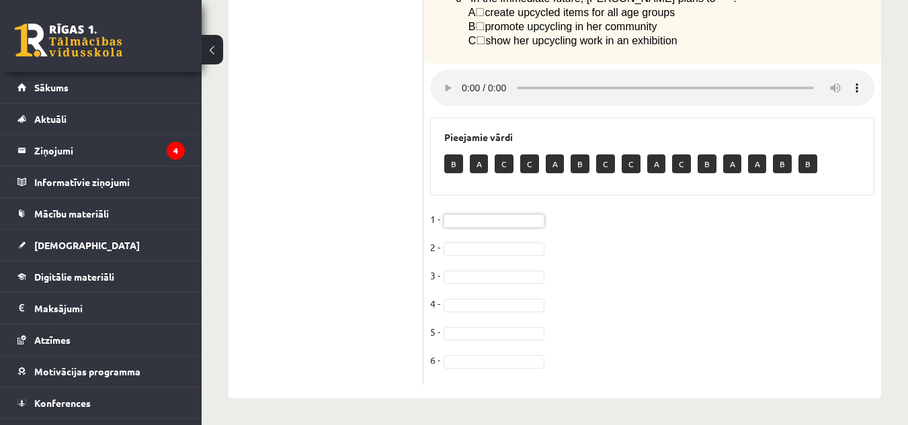
type input "*"
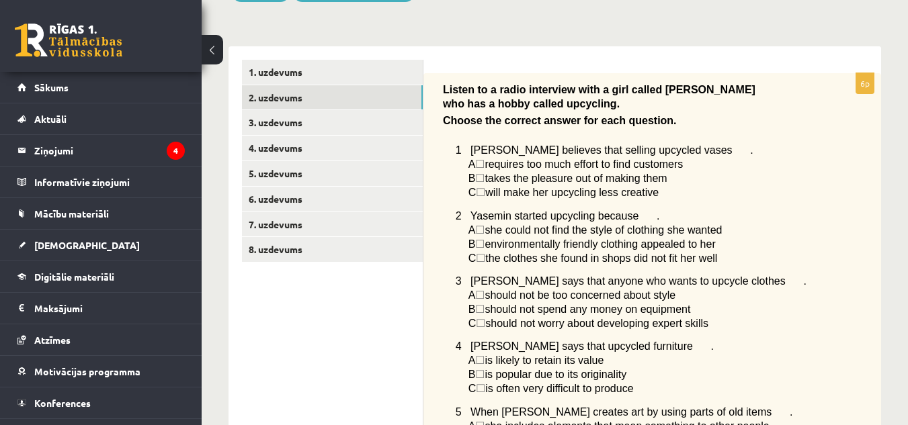
scroll to position [200, 0]
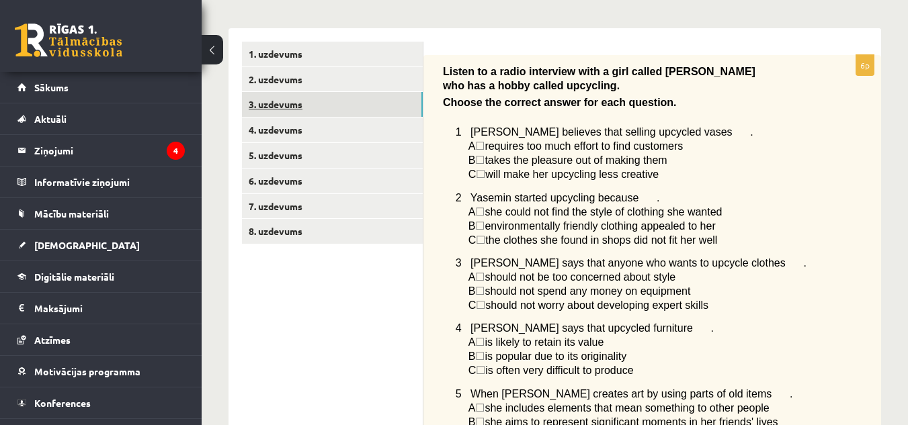
click at [380, 105] on link "3. uzdevums" at bounding box center [332, 104] width 181 height 25
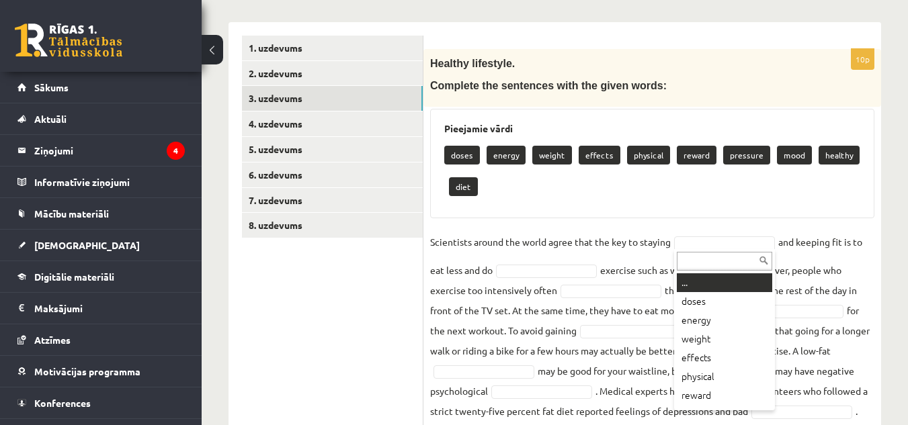
scroll to position [208, 0]
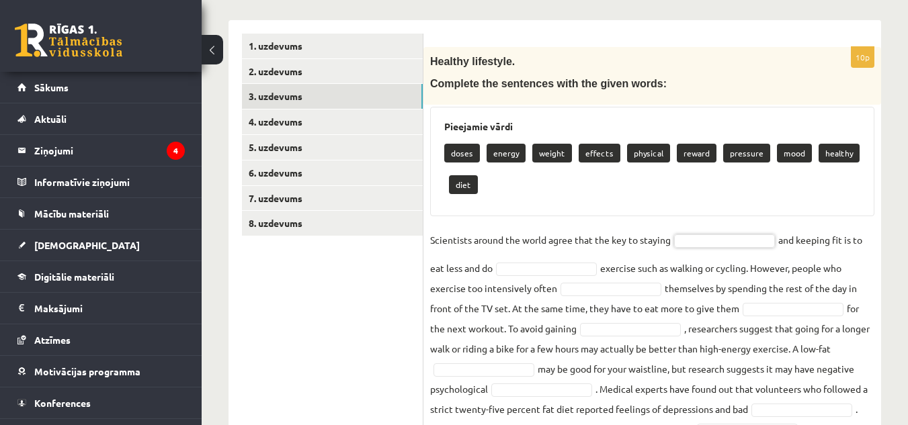
drag, startPoint x: 424, startPoint y: 56, endPoint x: 736, endPoint y: 388, distance: 454.8
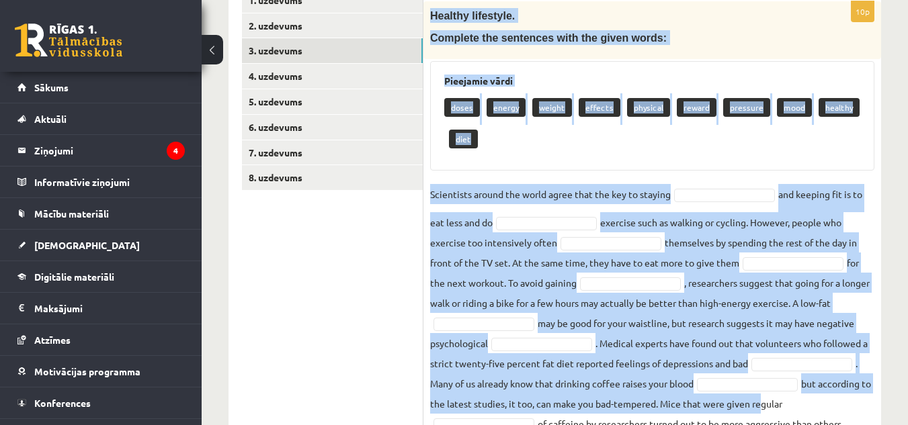
scroll to position [310, 0]
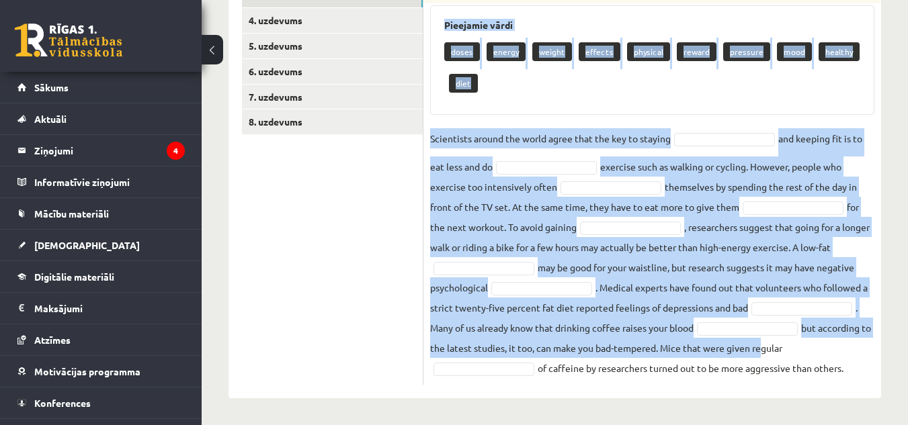
drag, startPoint x: 425, startPoint y: 58, endPoint x: 890, endPoint y: 457, distance: 611.7
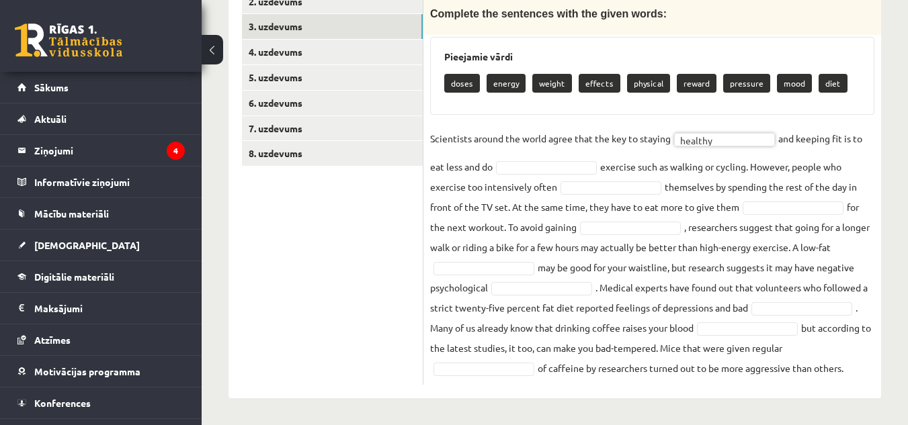
scroll to position [278, 0]
click at [627, 179] on fieldset "Scientists around the world agree that the key to staying healthy ******* and k…" at bounding box center [652, 253] width 444 height 250
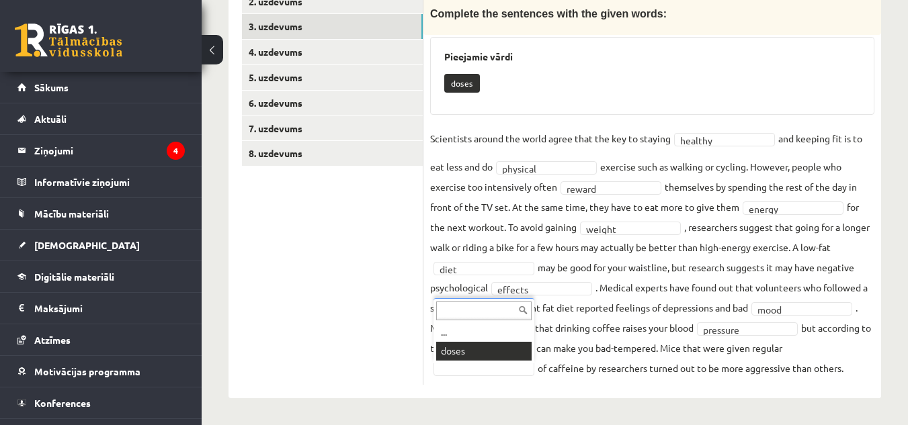
scroll to position [247, 0]
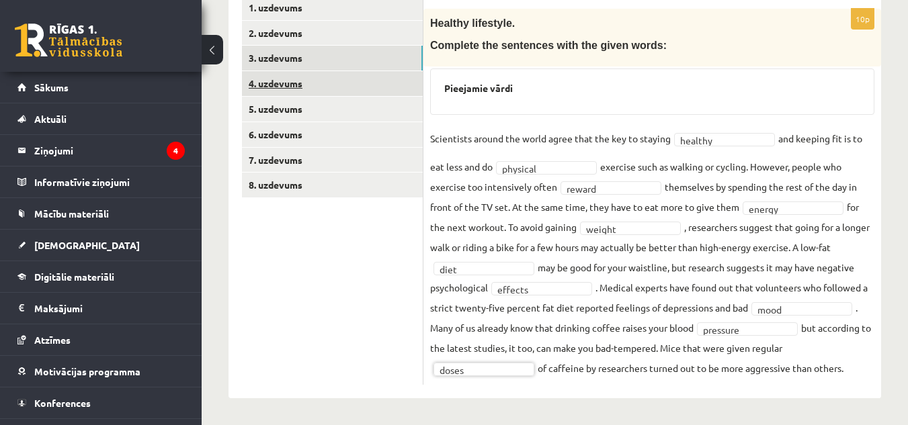
click at [389, 86] on link "4. uzdevums" at bounding box center [332, 83] width 181 height 25
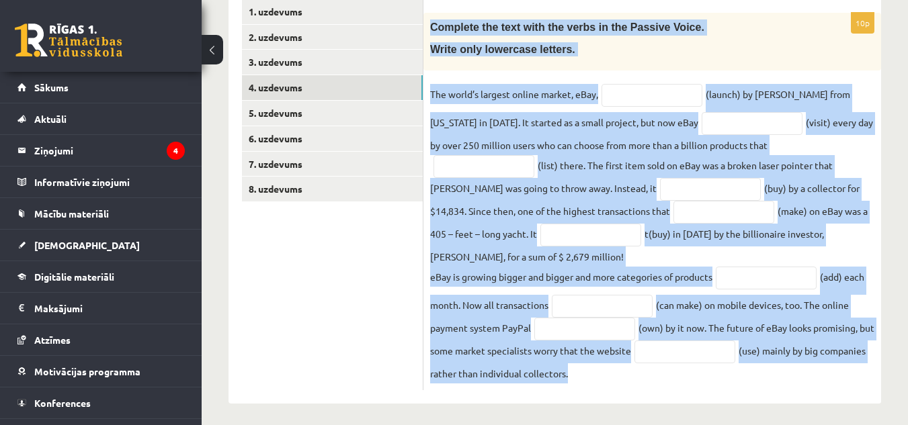
scroll to position [251, 0]
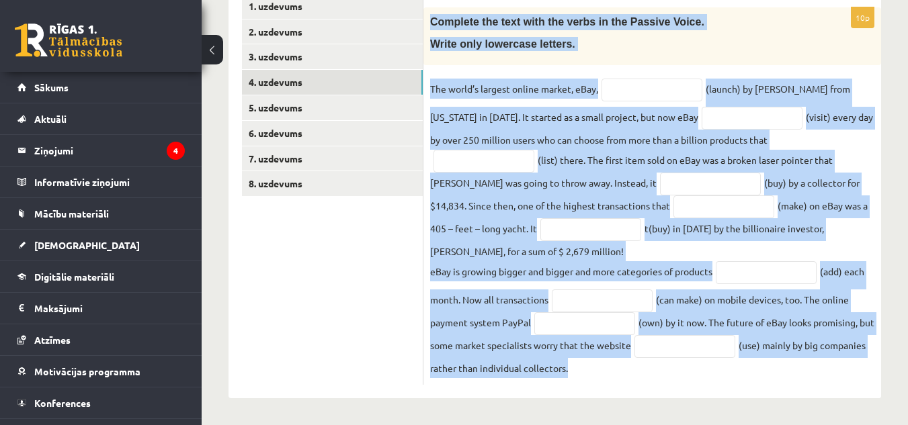
drag, startPoint x: 429, startPoint y: 28, endPoint x: 855, endPoint y: 408, distance: 570.5
click at [855, 408] on div "Angļu valoda 1. ieskaite 10.b2 klase , Ksenija Misņika (10.b2 klase) Parādīt pu…" at bounding box center [555, 114] width 706 height 621
click at [620, 83] on input "text" at bounding box center [651, 90] width 101 height 23
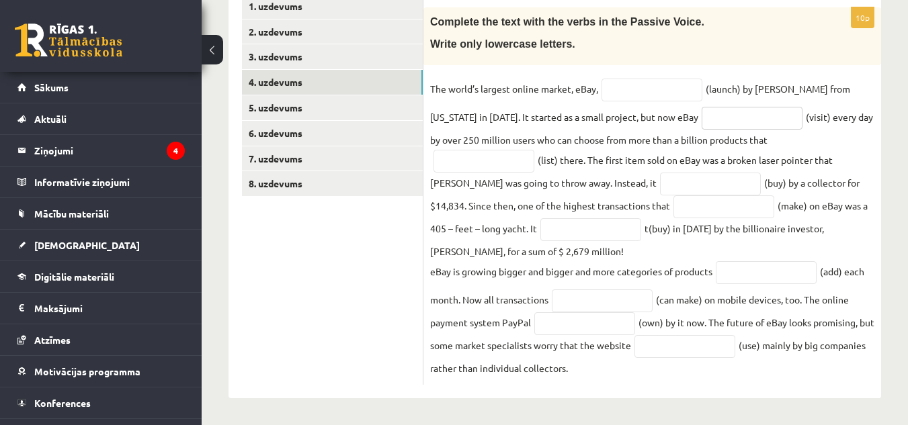
click at [758, 121] on input "text" at bounding box center [751, 118] width 101 height 23
click at [489, 146] on fieldset "The world’s largest online market, eBay, (launch) by Pierre Omidyar from Califo…" at bounding box center [652, 229] width 444 height 300
click at [490, 167] on input "text" at bounding box center [483, 161] width 101 height 23
click at [680, 87] on input "text" at bounding box center [651, 90] width 101 height 23
paste input "**********"
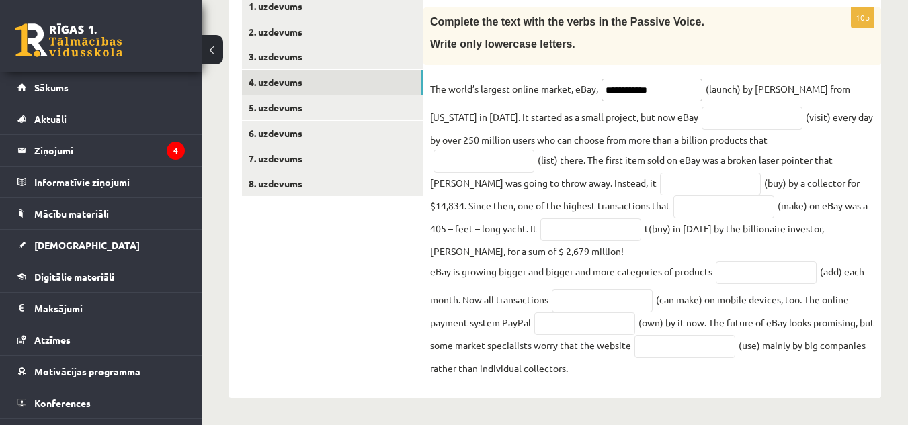
type input "**********"
click at [722, 117] on input "text" at bounding box center [751, 118] width 101 height 23
click at [709, 112] on input "text" at bounding box center [751, 118] width 101 height 23
paste input "**********"
type input "**********"
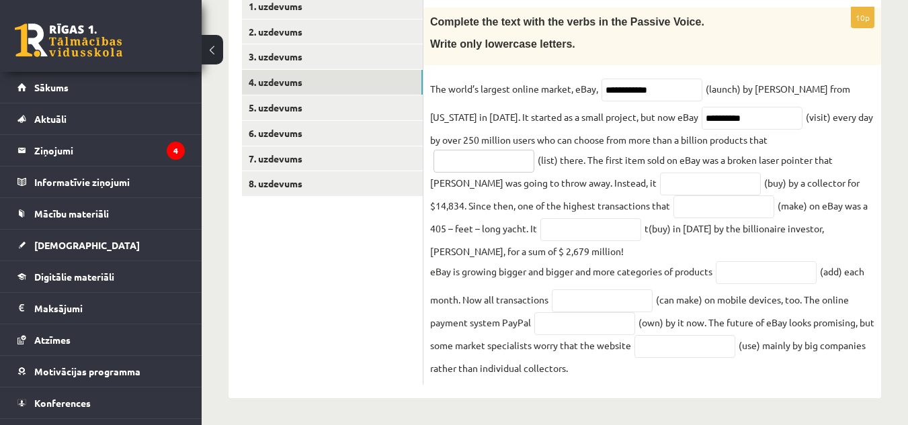
click at [511, 150] on input "text" at bounding box center [483, 161] width 101 height 23
click at [506, 156] on input "text" at bounding box center [483, 161] width 101 height 23
paste input "**********"
type input "**********"
click at [660, 176] on input "text" at bounding box center [710, 184] width 101 height 23
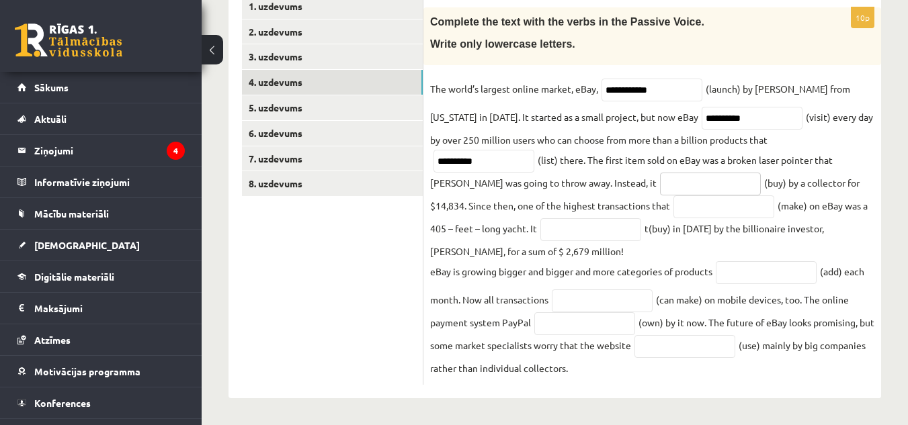
paste input "**********"
click at [550, 230] on input "text" at bounding box center [590, 229] width 101 height 23
click at [672, 185] on input "**********" at bounding box center [710, 184] width 101 height 23
type input "**********"
click at [548, 232] on input "text" at bounding box center [590, 229] width 101 height 23
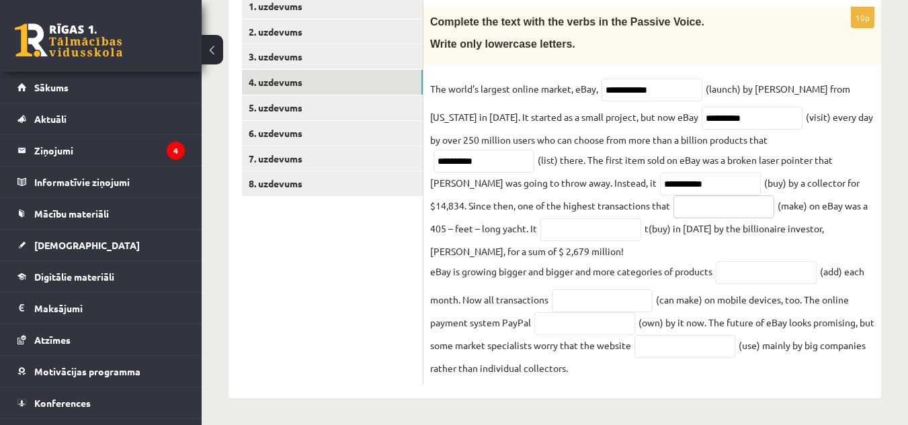
click at [673, 213] on input "text" at bounding box center [723, 207] width 101 height 23
paste input "********"
type input "********"
click at [556, 223] on input "text" at bounding box center [590, 229] width 101 height 23
click at [556, 228] on input "text" at bounding box center [590, 229] width 101 height 23
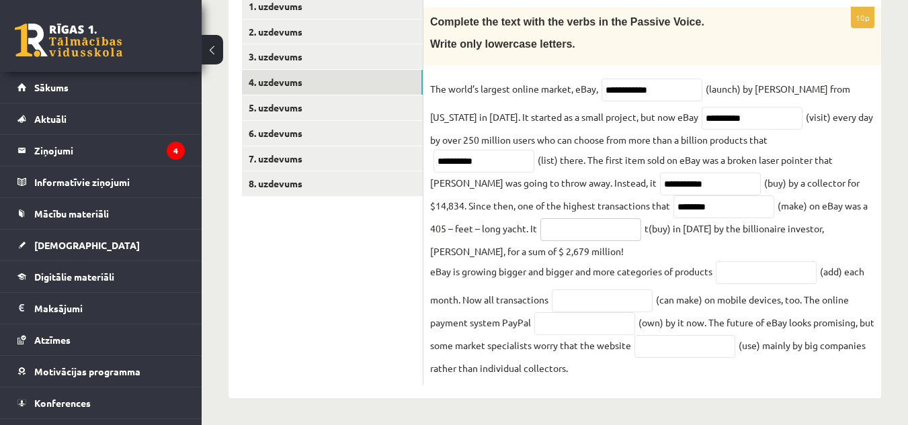
paste input "**********"
type input "**********"
click at [741, 263] on input "text" at bounding box center [766, 272] width 101 height 23
click at [755, 268] on input "text" at bounding box center [766, 272] width 101 height 23
paste input "*********"
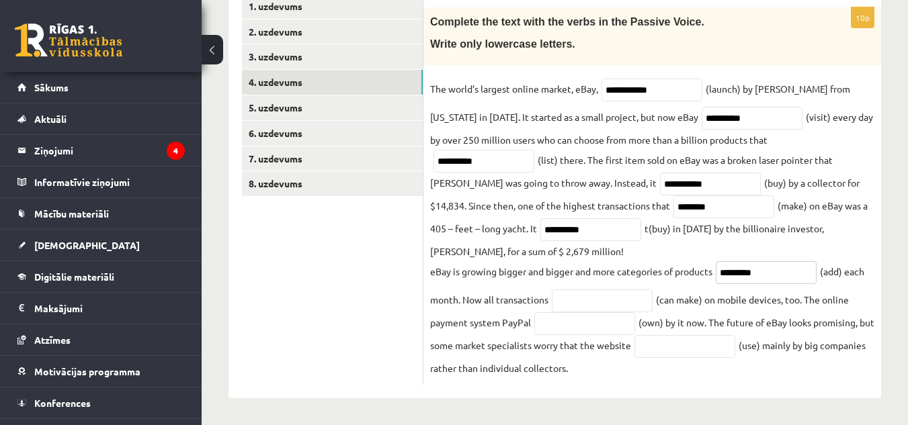
type input "*********"
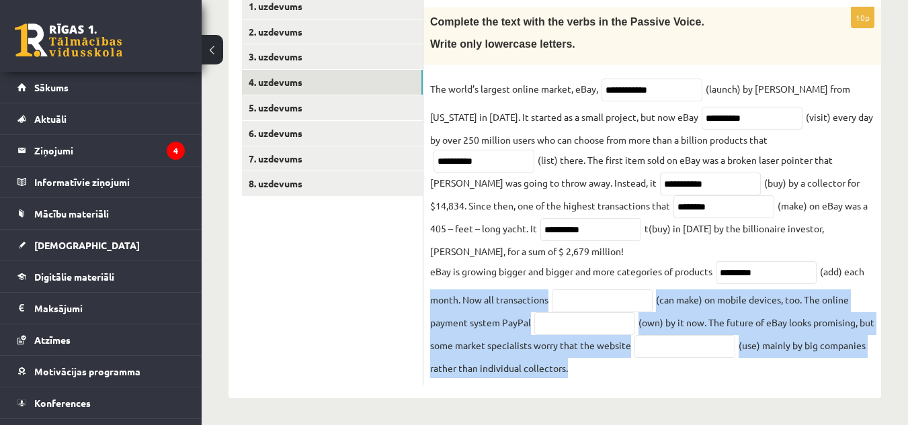
drag, startPoint x: 427, startPoint y: 296, endPoint x: 670, endPoint y: 388, distance: 260.0
click at [670, 388] on div "**********" at bounding box center [652, 190] width 458 height 418
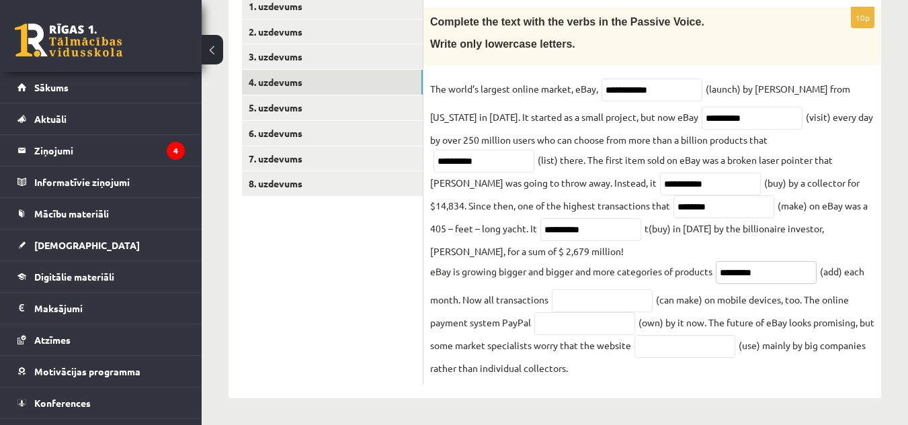
click at [779, 269] on input "*********" at bounding box center [766, 272] width 101 height 23
drag, startPoint x: 779, startPoint y: 269, endPoint x: 571, endPoint y: 302, distance: 210.2
click at [571, 302] on fieldset "**********" at bounding box center [652, 229] width 444 height 300
click at [571, 302] on input "text" at bounding box center [602, 301] width 101 height 23
paste input "**********"
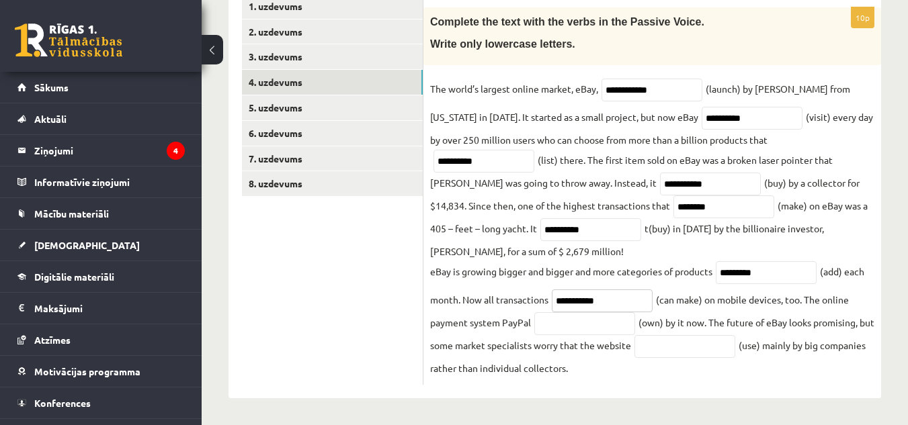
type input "**********"
click at [566, 322] on input "text" at bounding box center [584, 323] width 101 height 23
paste input "********"
type input "********"
click at [714, 343] on input "text" at bounding box center [684, 346] width 101 height 23
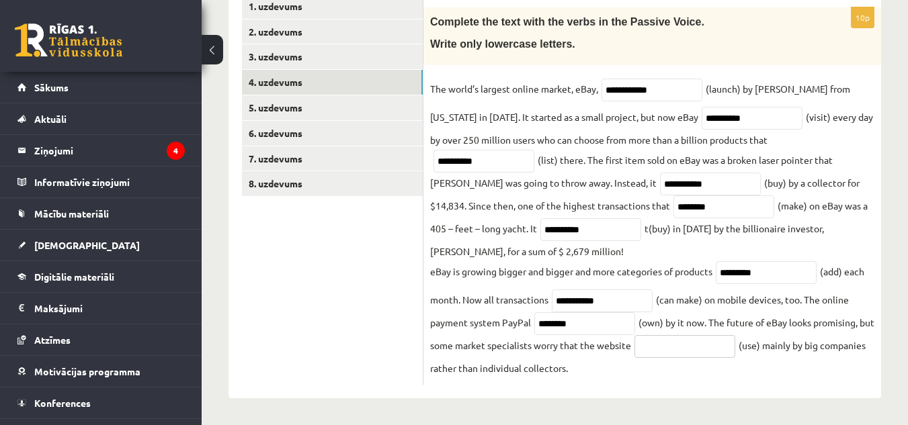
paste input "*******"
type input "*******"
click at [372, 107] on link "5. uzdevums" at bounding box center [332, 107] width 181 height 25
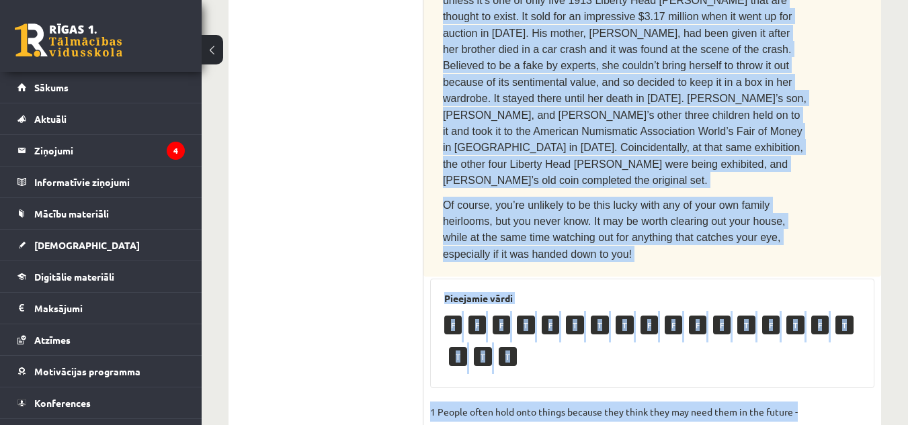
scroll to position [1128, 0]
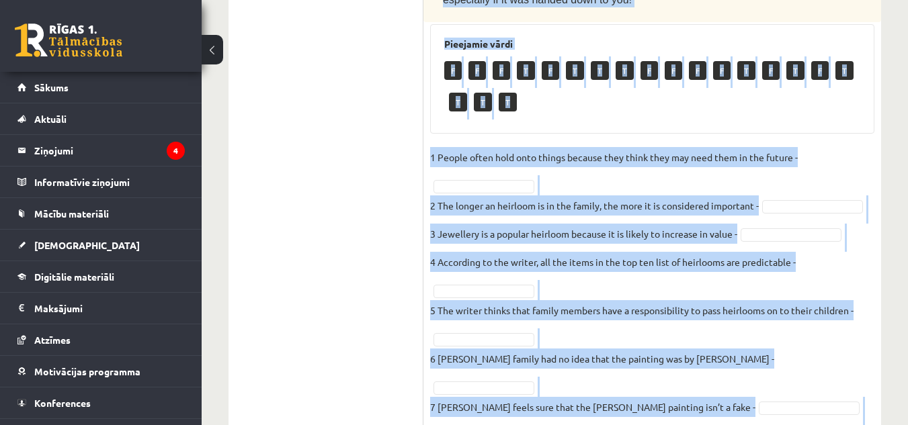
drag, startPoint x: 446, startPoint y: 20, endPoint x: 698, endPoint y: 386, distance: 443.9
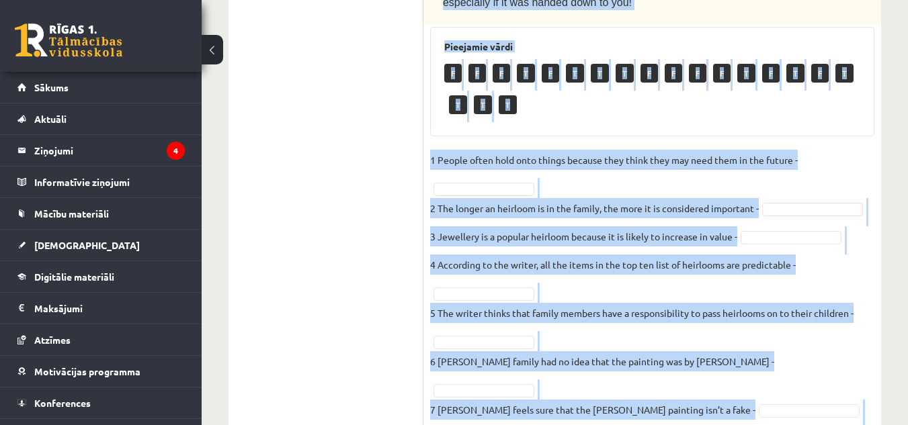
scroll to position [1123, 0]
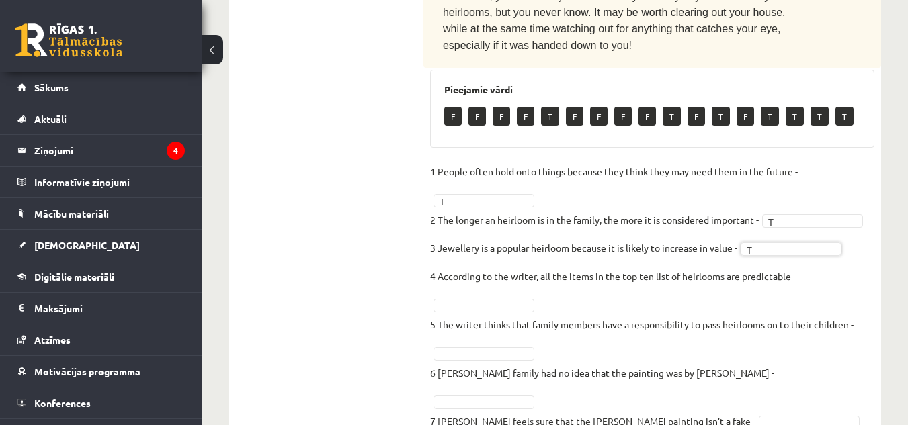
scroll to position [1085, 0]
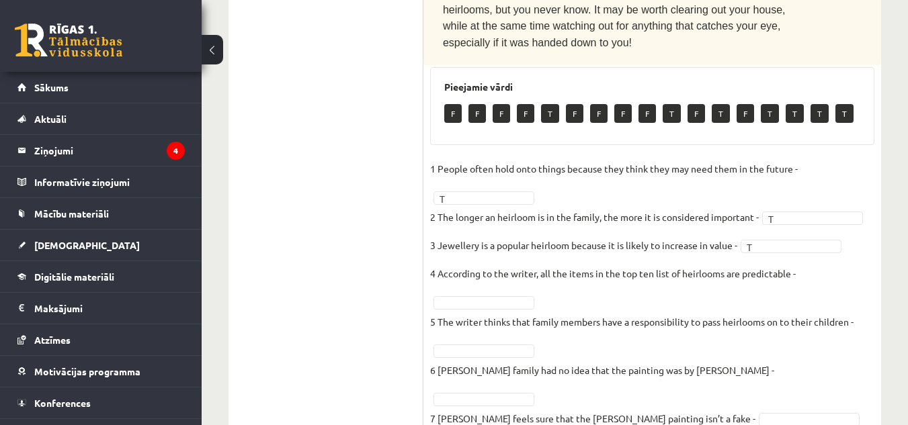
click at [472, 179] on fieldset "1 People often hold onto things because they think they may need them in the fu…" at bounding box center [652, 340] width 444 height 363
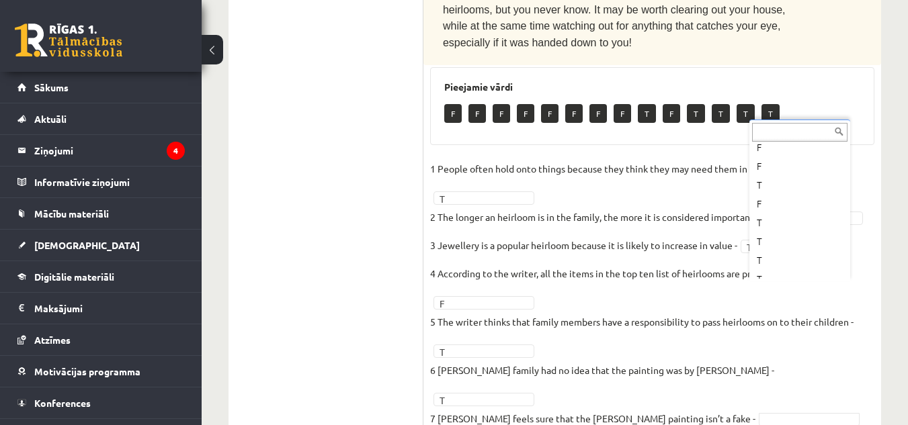
scroll to position [141, 0]
click at [767, 304] on fieldset "1 People often hold onto things because they think they may need them in the fu…" at bounding box center [652, 340] width 444 height 363
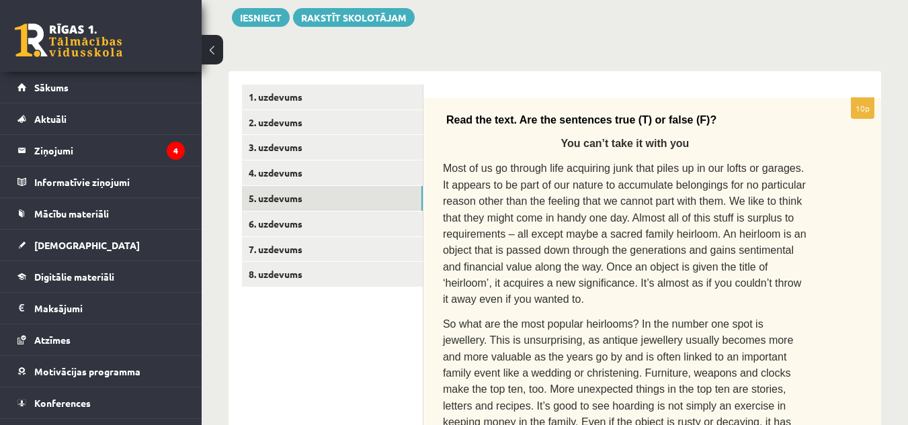
scroll to position [136, 0]
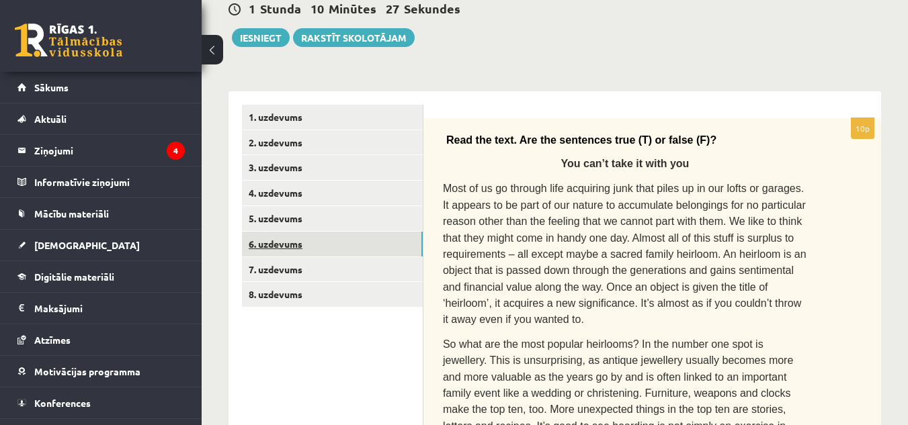
click at [356, 251] on link "6. uzdevums" at bounding box center [332, 244] width 181 height 25
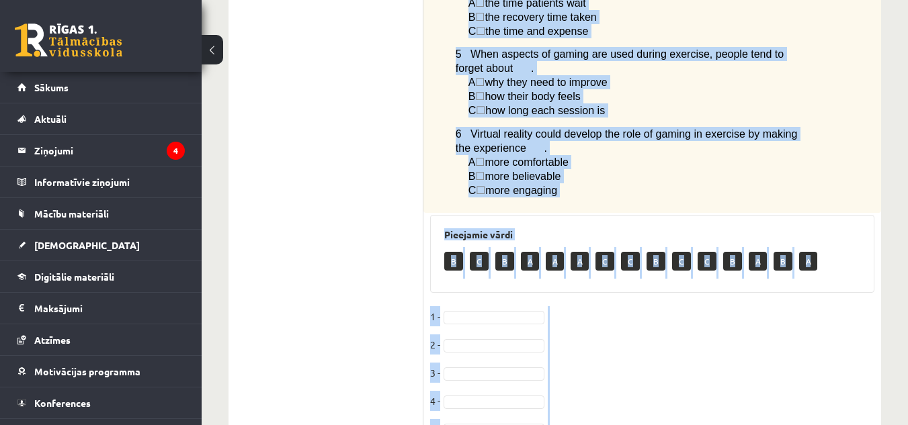
scroll to position [1313, 0]
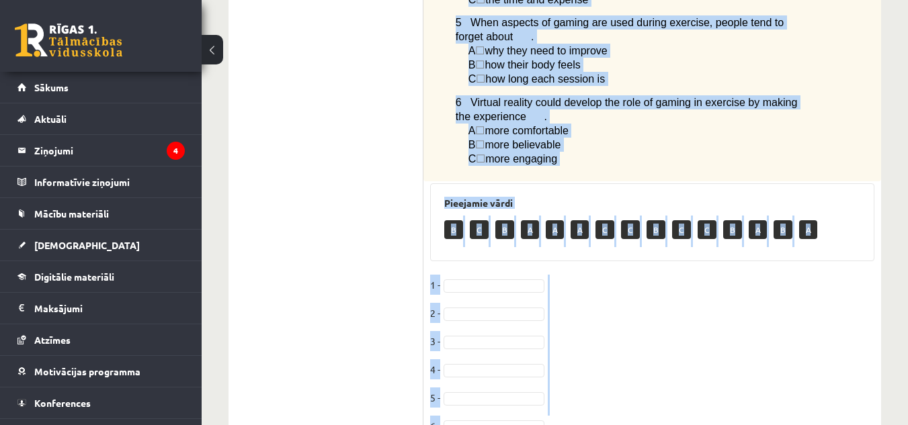
drag, startPoint x: 445, startPoint y: 52, endPoint x: 728, endPoint y: 420, distance: 464.3
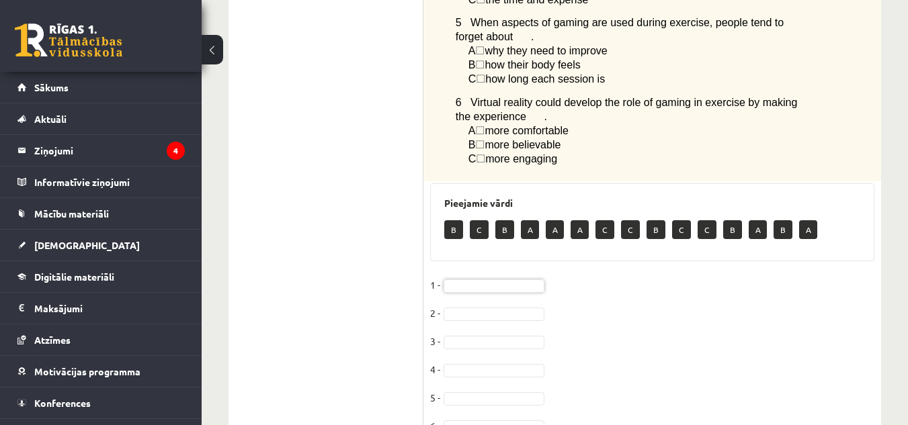
click at [454, 220] on p "B" at bounding box center [453, 229] width 19 height 19
click at [465, 275] on fieldset "1 - 2 - 3 - 4 - 5 - 6 -" at bounding box center [652, 359] width 444 height 169
click at [464, 275] on fieldset "1 - 2 - 3 - 4 - 5 - 6 -" at bounding box center [652, 359] width 444 height 169
click at [502, 220] on p "A" at bounding box center [504, 229] width 18 height 19
click at [466, 322] on fieldset "1 - B * 2 - A * 3 - A * 4 - C * 5 - 6 -" at bounding box center [652, 359] width 444 height 169
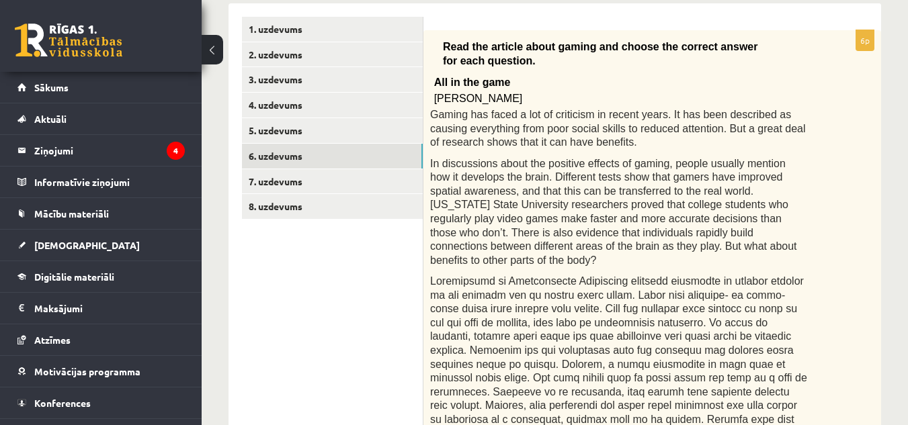
scroll to position [212, 0]
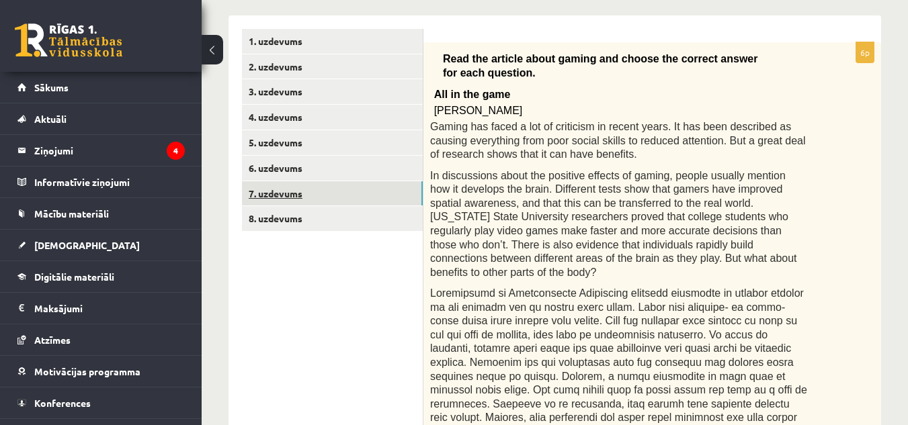
click at [309, 188] on link "7. uzdevums" at bounding box center [332, 193] width 181 height 25
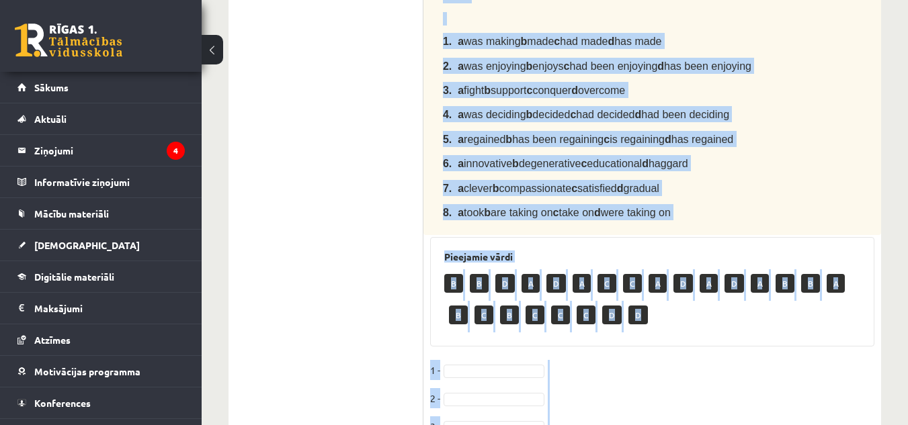
scroll to position [735, 0]
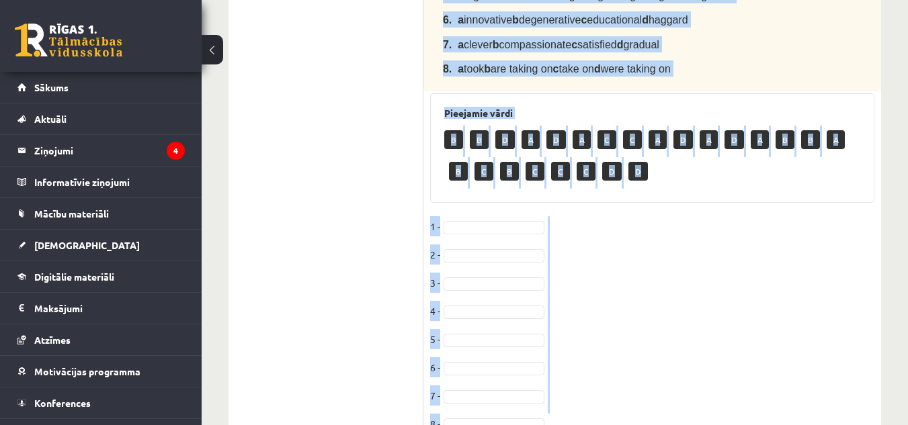
drag, startPoint x: 439, startPoint y: 44, endPoint x: 702, endPoint y: 457, distance: 489.4
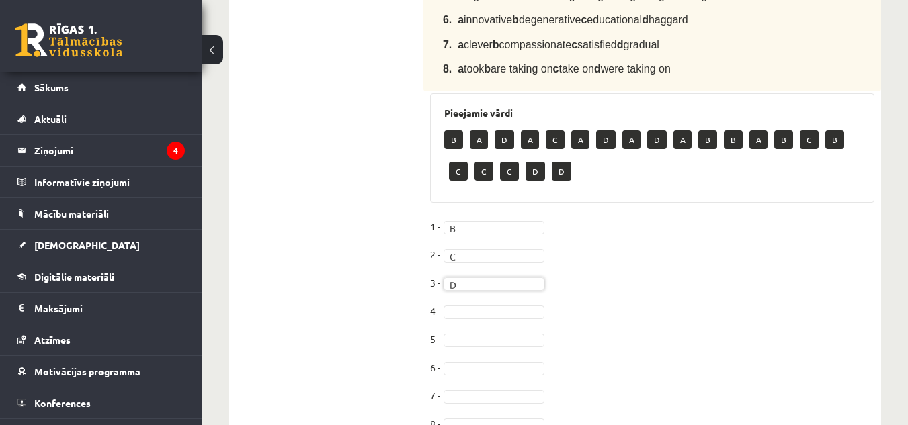
click at [473, 241] on fieldset "1 - B * 2 - C * 3 - D * 4 - 5 - 6 - 7 - 8 -" at bounding box center [652, 329] width 444 height 226
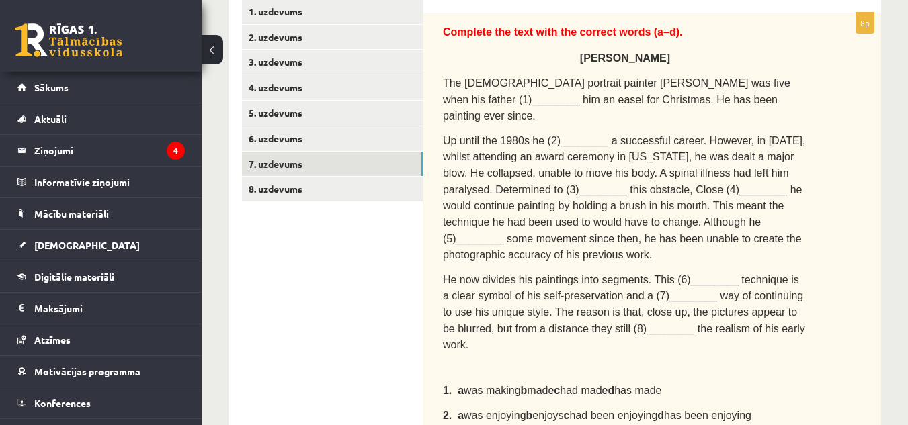
scroll to position [255, 0]
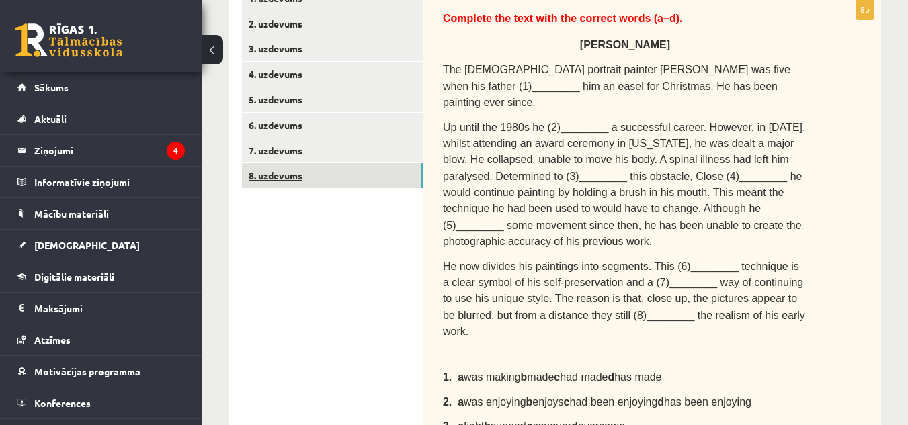
click at [355, 183] on link "8. uzdevums" at bounding box center [332, 175] width 181 height 25
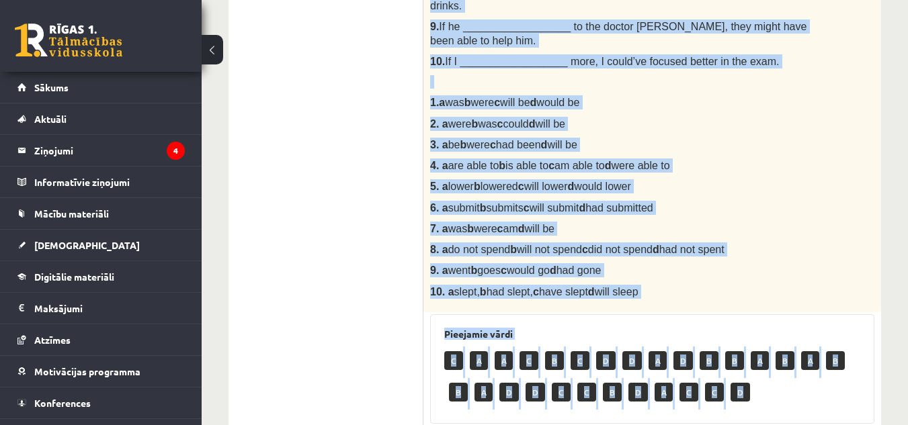
scroll to position [801, 0]
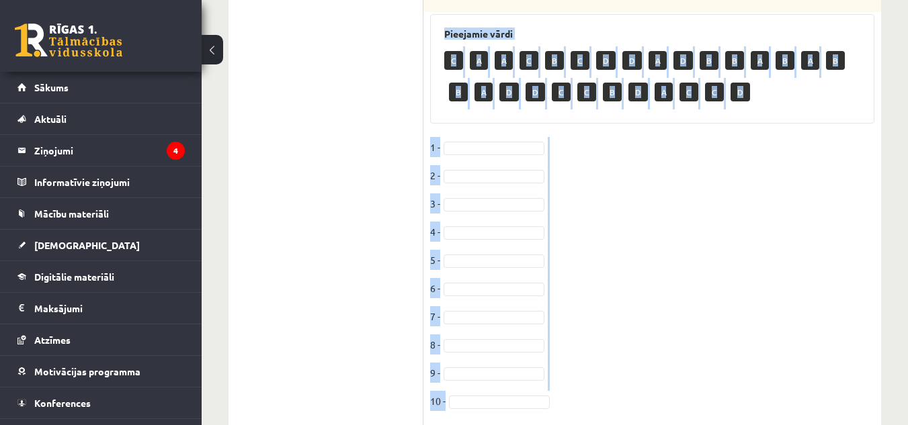
drag, startPoint x: 429, startPoint y: 18, endPoint x: 740, endPoint y: 457, distance: 537.8
click at [730, 259] on fieldset "1 - 2 - 3 - 4 - 5 - 6 - 7 - 8 - 9 - 10 -" at bounding box center [652, 278] width 444 height 282
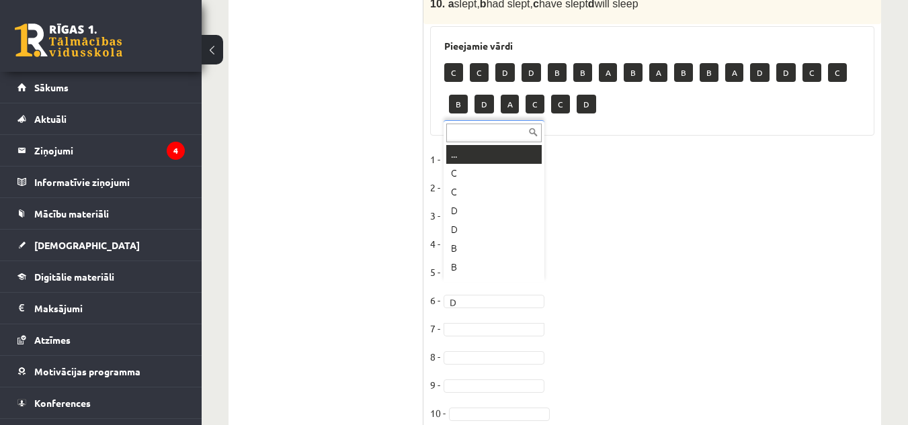
scroll to position [16, 0]
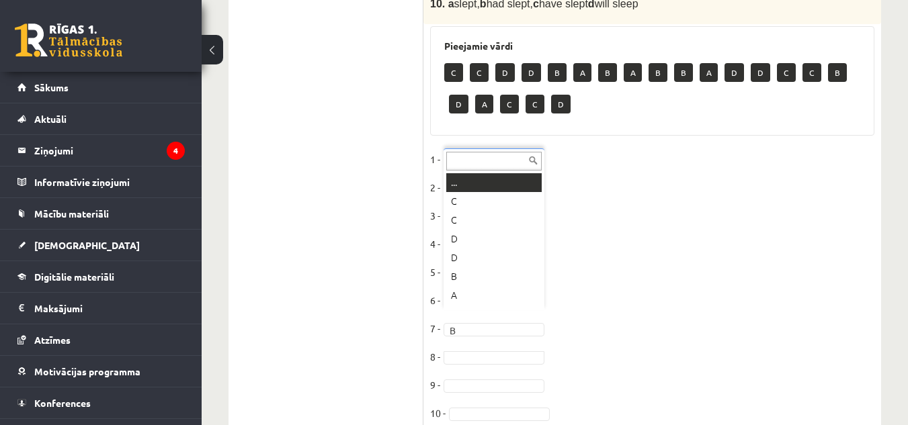
click at [473, 310] on div "... C C D D B A B A B B A D D C C B D A C C D" at bounding box center [493, 229] width 101 height 162
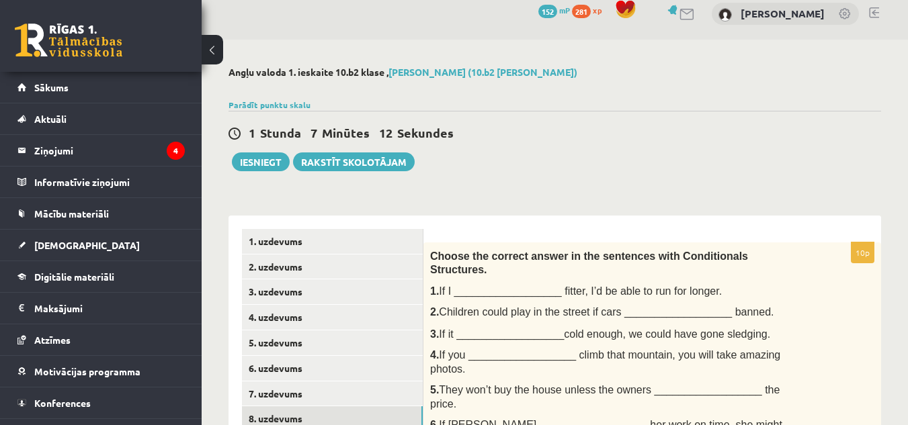
scroll to position [10, 0]
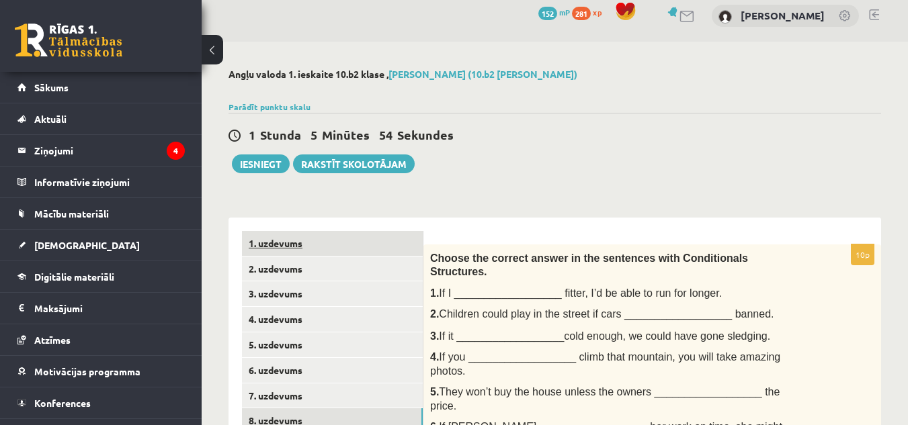
click at [291, 236] on link "1. uzdevums" at bounding box center [332, 243] width 181 height 25
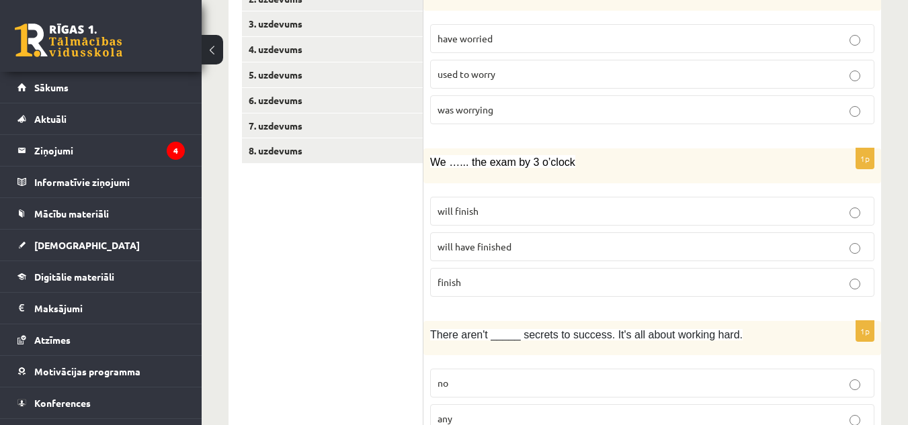
scroll to position [199, 0]
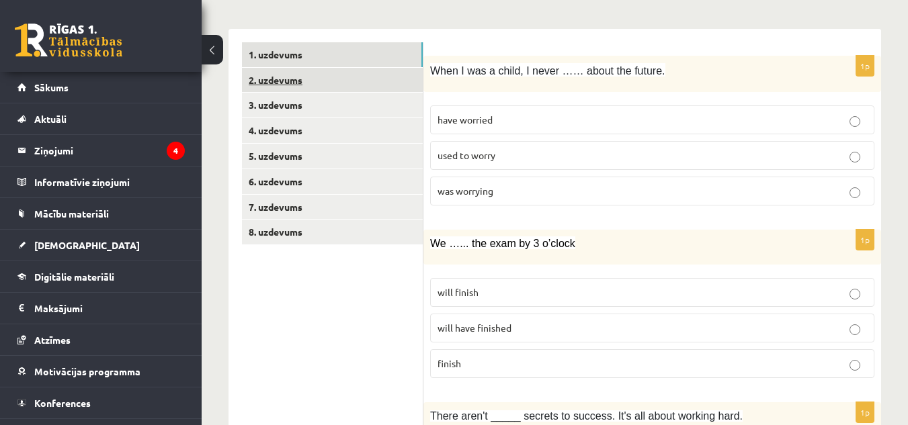
click at [379, 87] on link "2. uzdevums" at bounding box center [332, 80] width 181 height 25
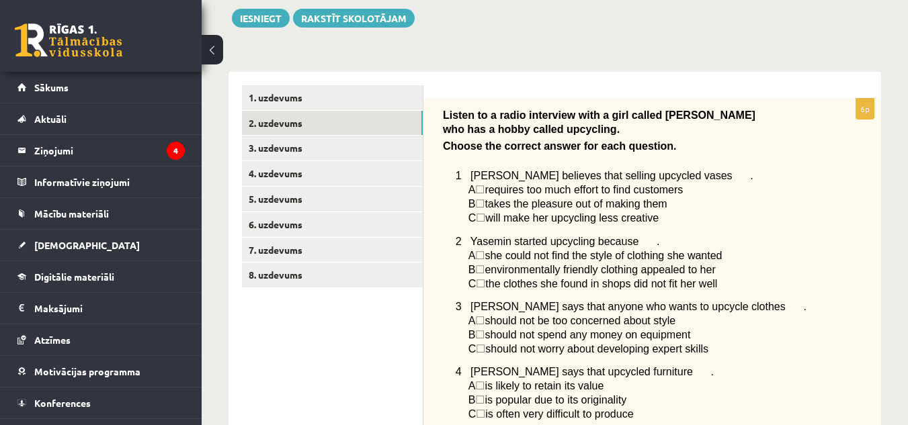
scroll to position [167, 0]
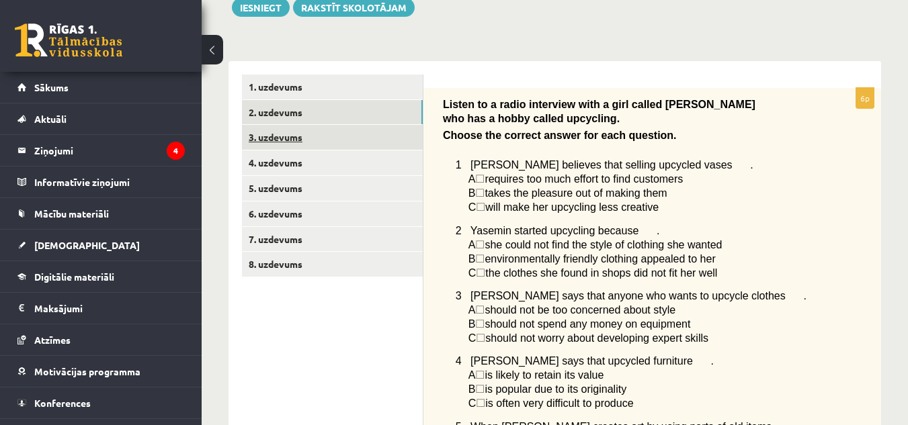
click at [370, 133] on link "3. uzdevums" at bounding box center [332, 137] width 181 height 25
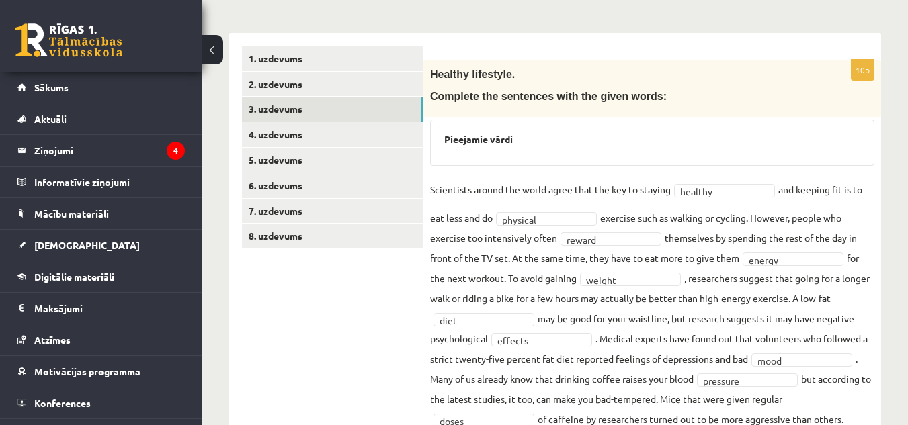
scroll to position [175, 0]
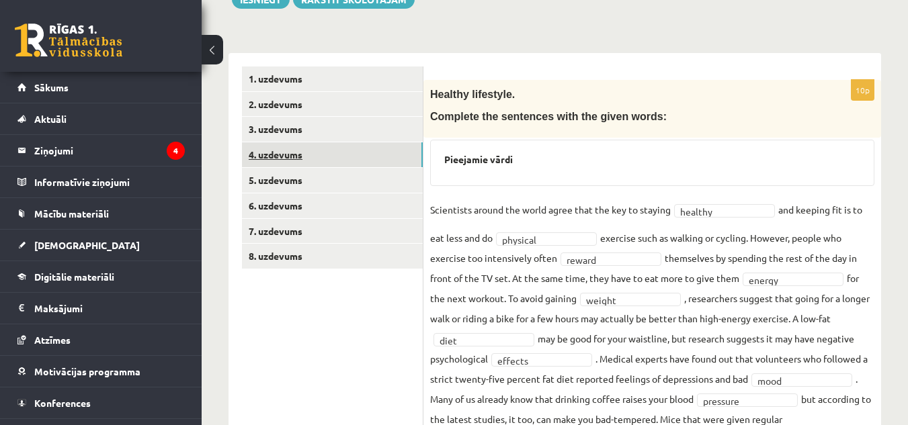
click at [380, 158] on link "4. uzdevums" at bounding box center [332, 154] width 181 height 25
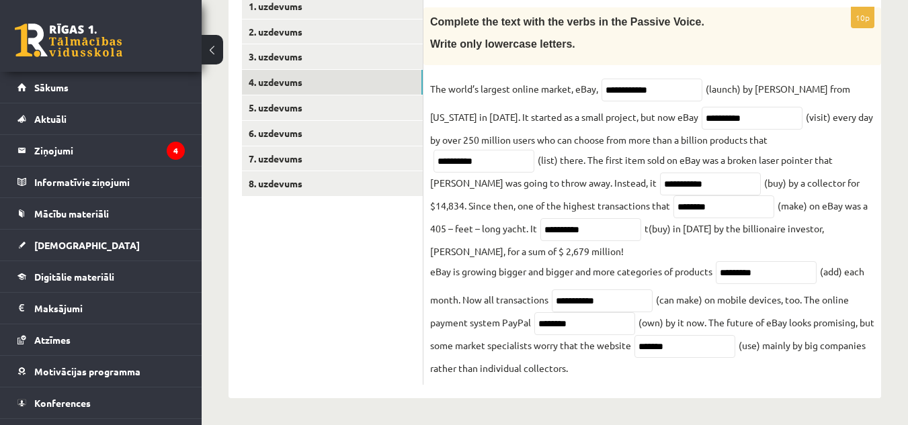
scroll to position [238, 0]
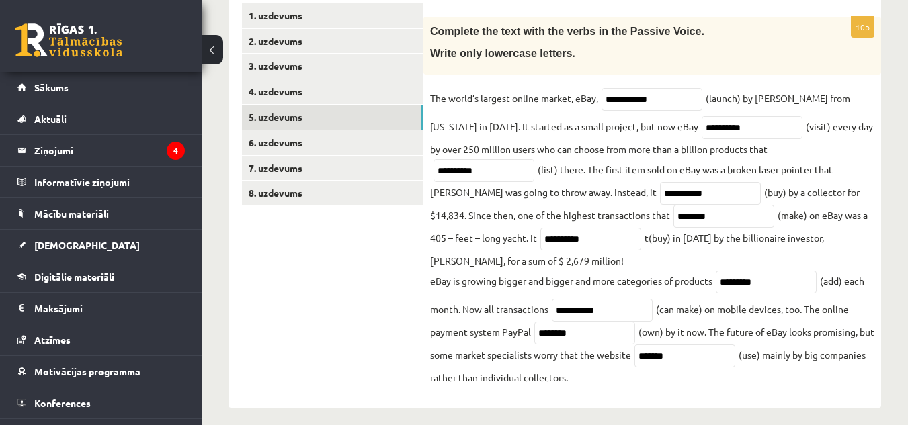
click at [402, 115] on link "5. uzdevums" at bounding box center [332, 117] width 181 height 25
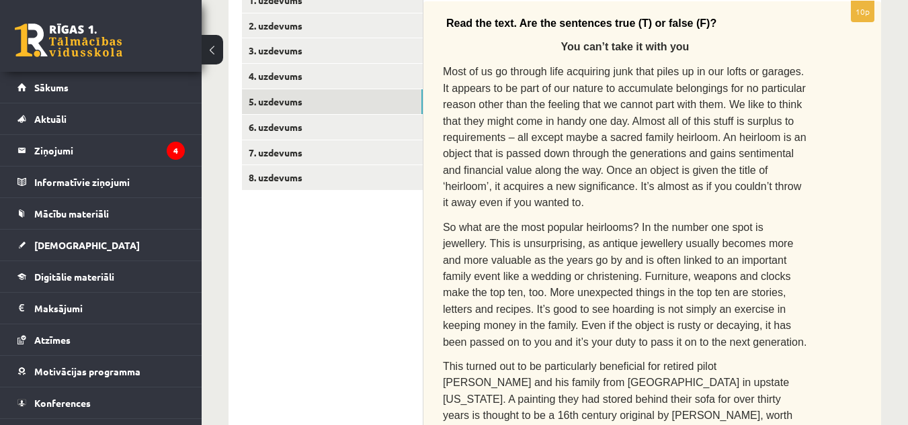
scroll to position [243, 0]
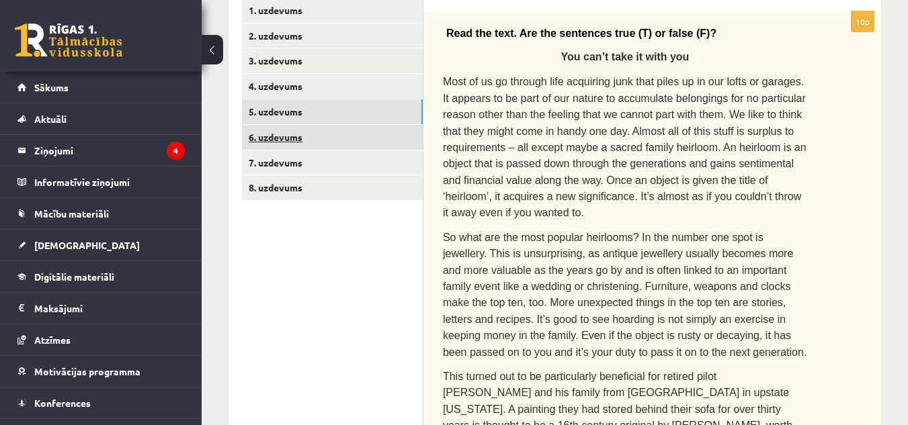
click at [400, 135] on link "6. uzdevums" at bounding box center [332, 137] width 181 height 25
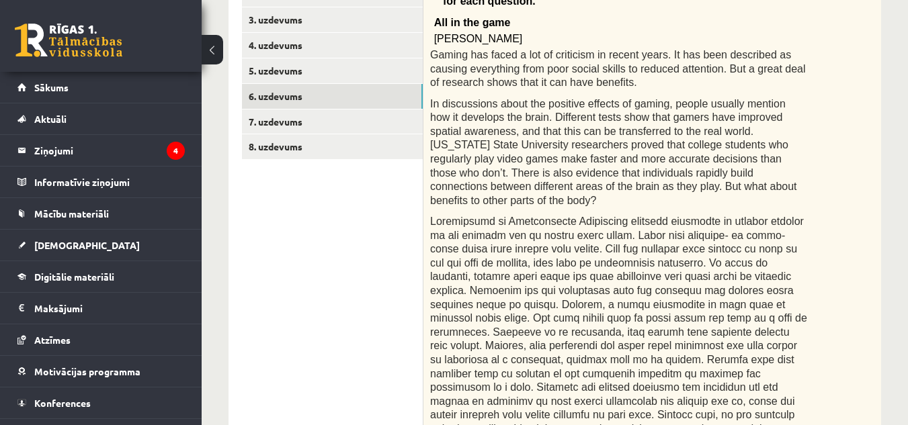
scroll to position [269, 0]
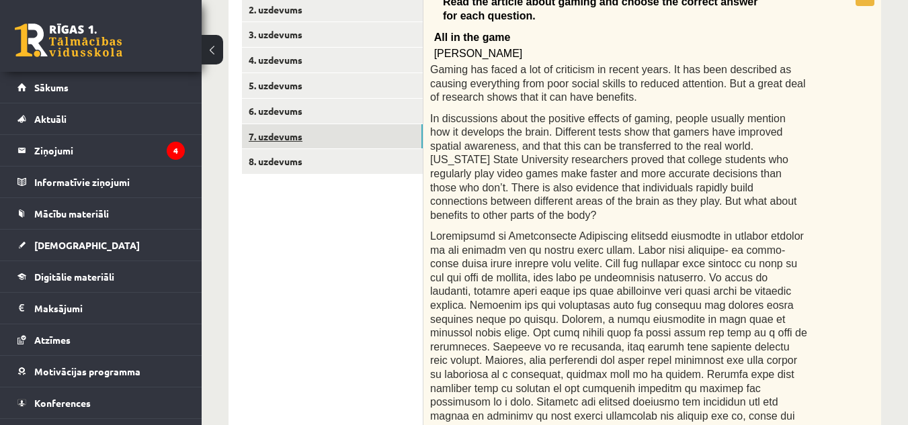
click at [391, 131] on link "7. uzdevums" at bounding box center [332, 136] width 181 height 25
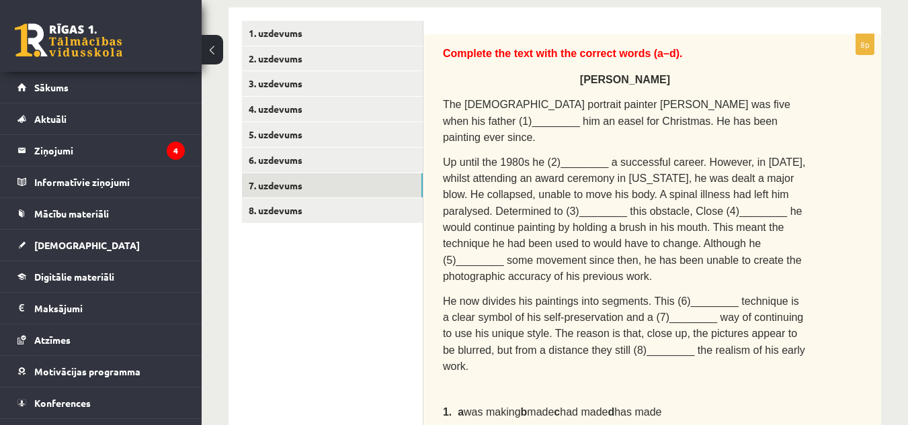
scroll to position [235, 0]
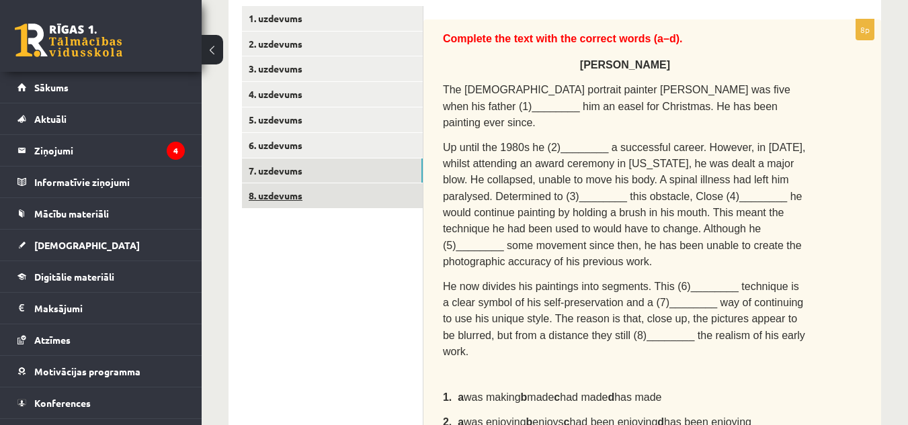
click at [369, 199] on link "8. uzdevums" at bounding box center [332, 195] width 181 height 25
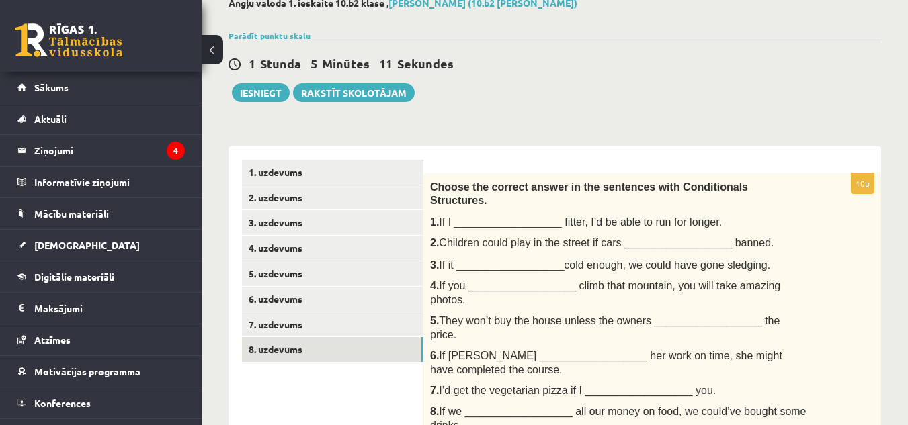
scroll to position [0, 0]
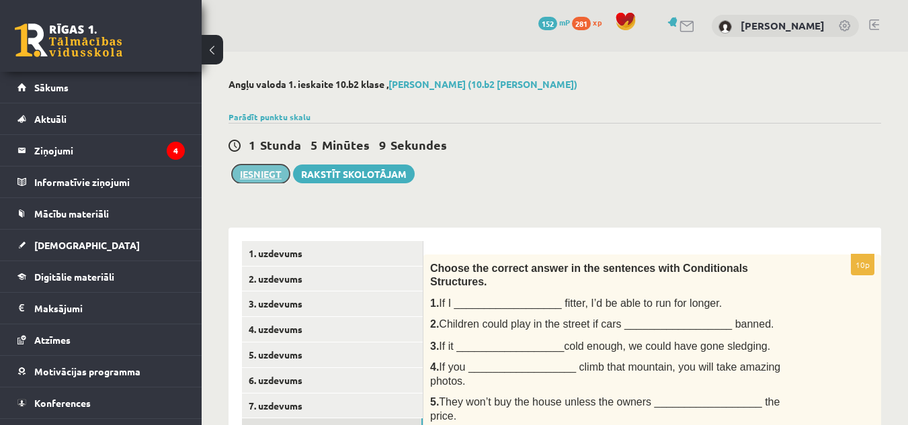
click at [257, 171] on button "Iesniegt" at bounding box center [261, 174] width 58 height 19
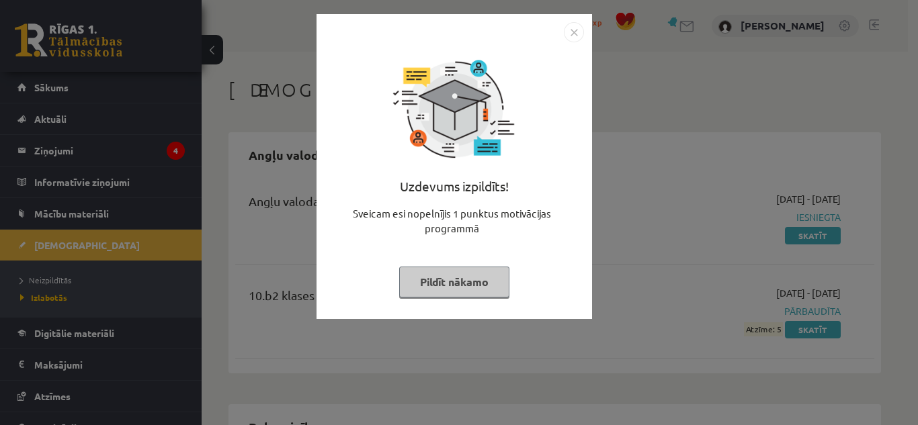
click at [575, 30] on img "Close" at bounding box center [574, 32] width 20 height 20
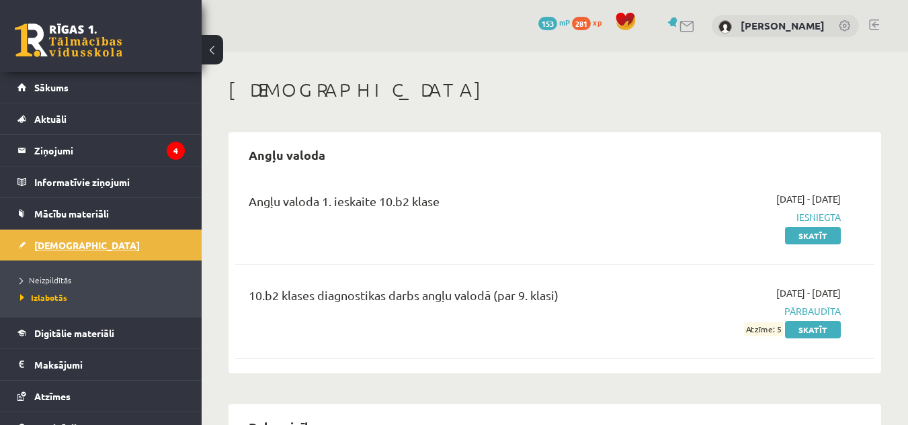
click at [93, 245] on link "[DEMOGRAPHIC_DATA]" at bounding box center [100, 245] width 167 height 31
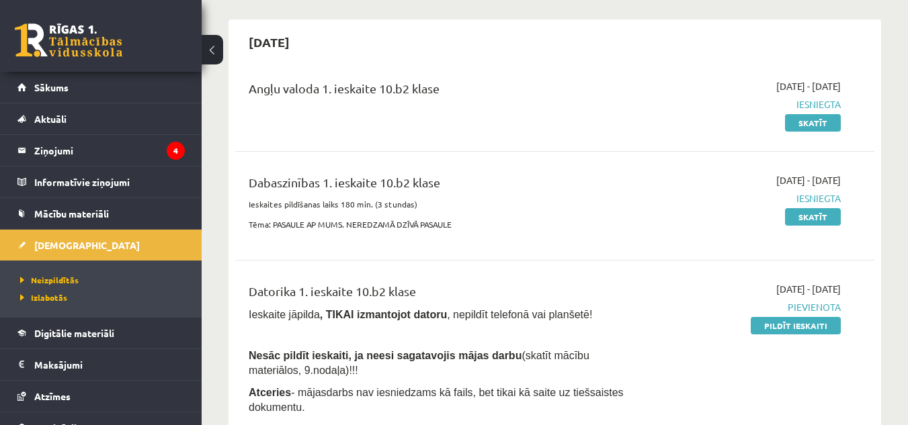
scroll to position [132, 0]
